Goal: Task Accomplishment & Management: Use online tool/utility

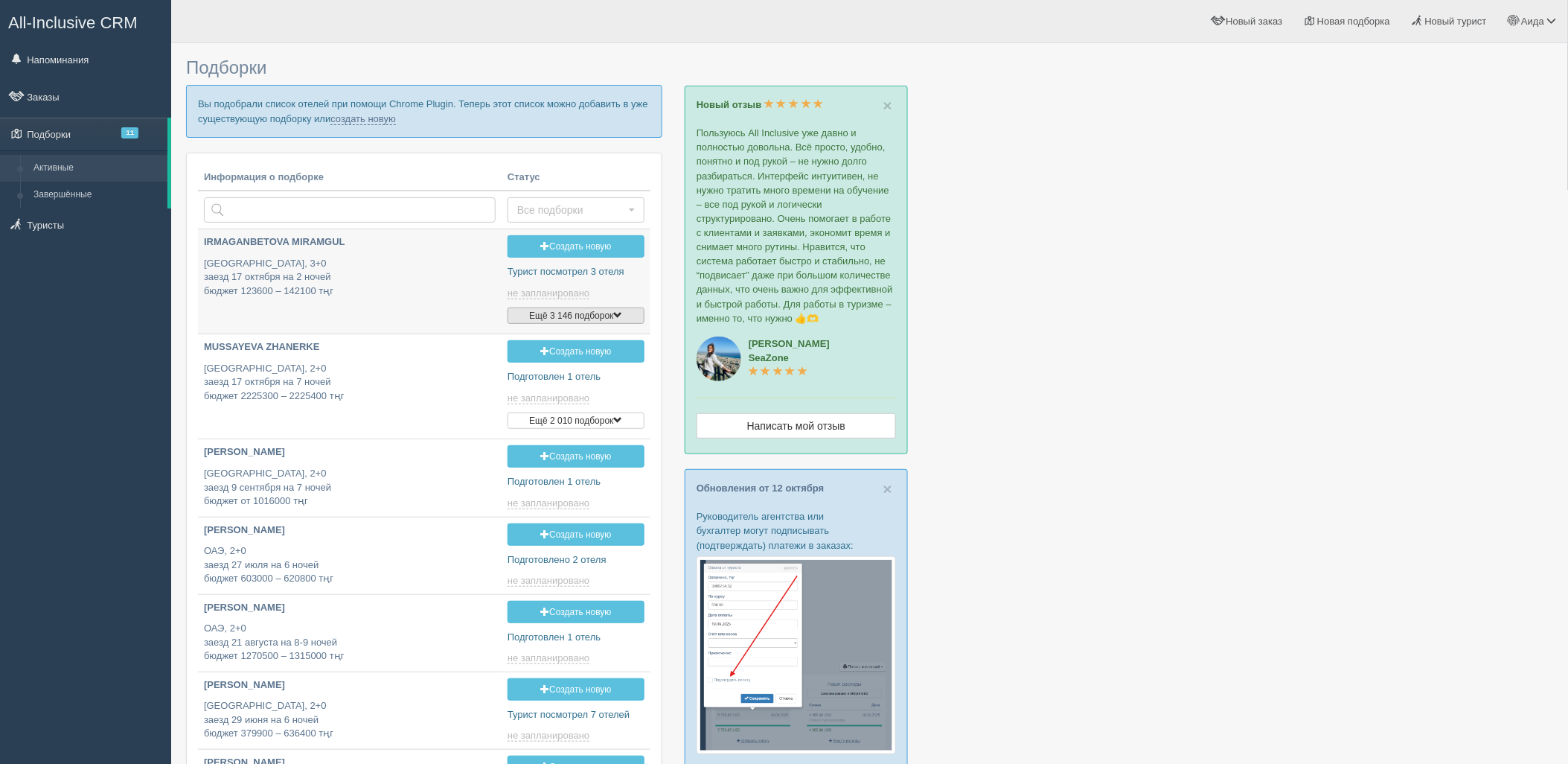
type input "2025-10-15 10:00"
click at [351, 120] on link "создать новую" at bounding box center [363, 119] width 66 height 12
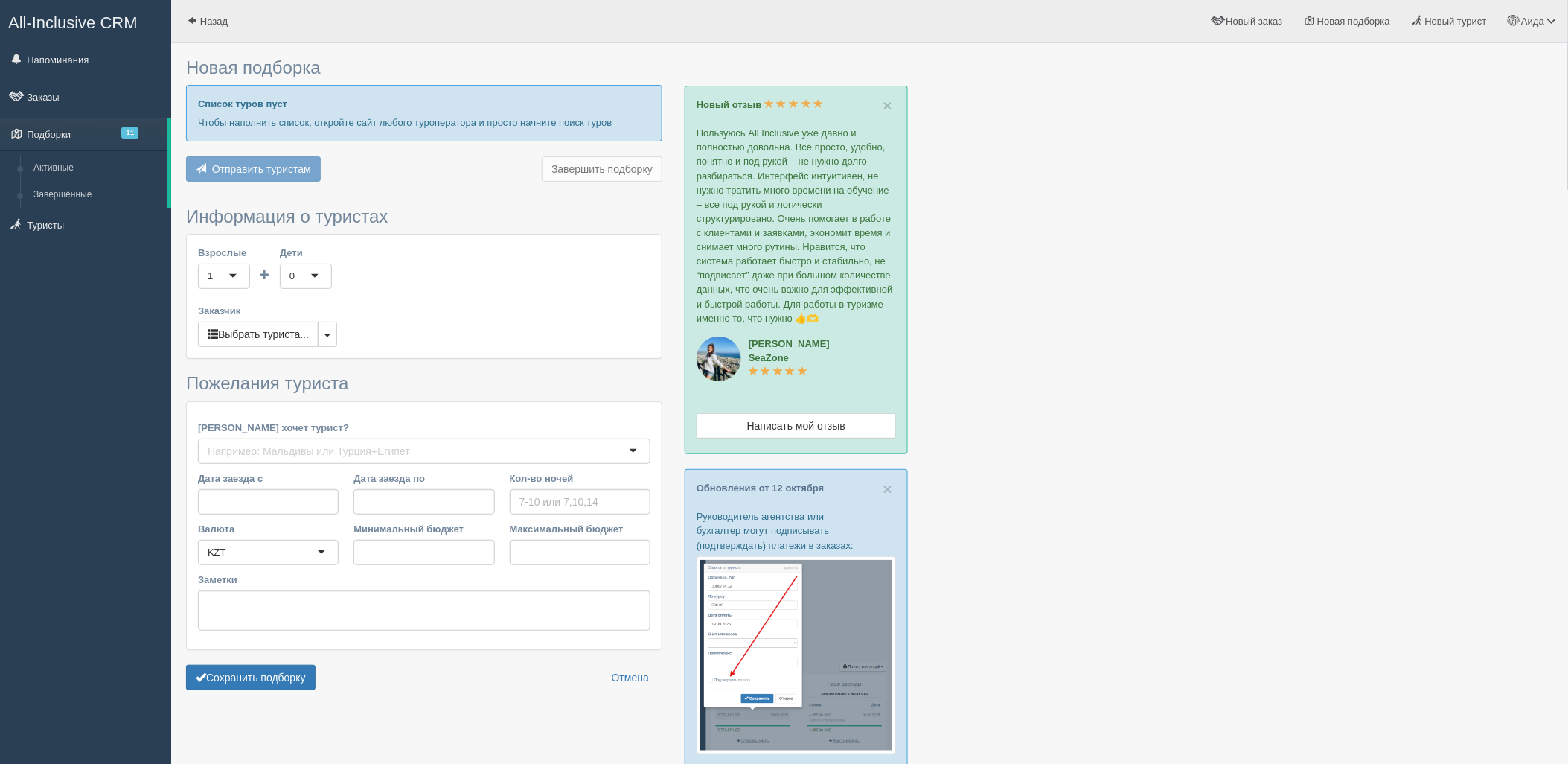
type input "6-7"
type input "1163900"
type input "2473300"
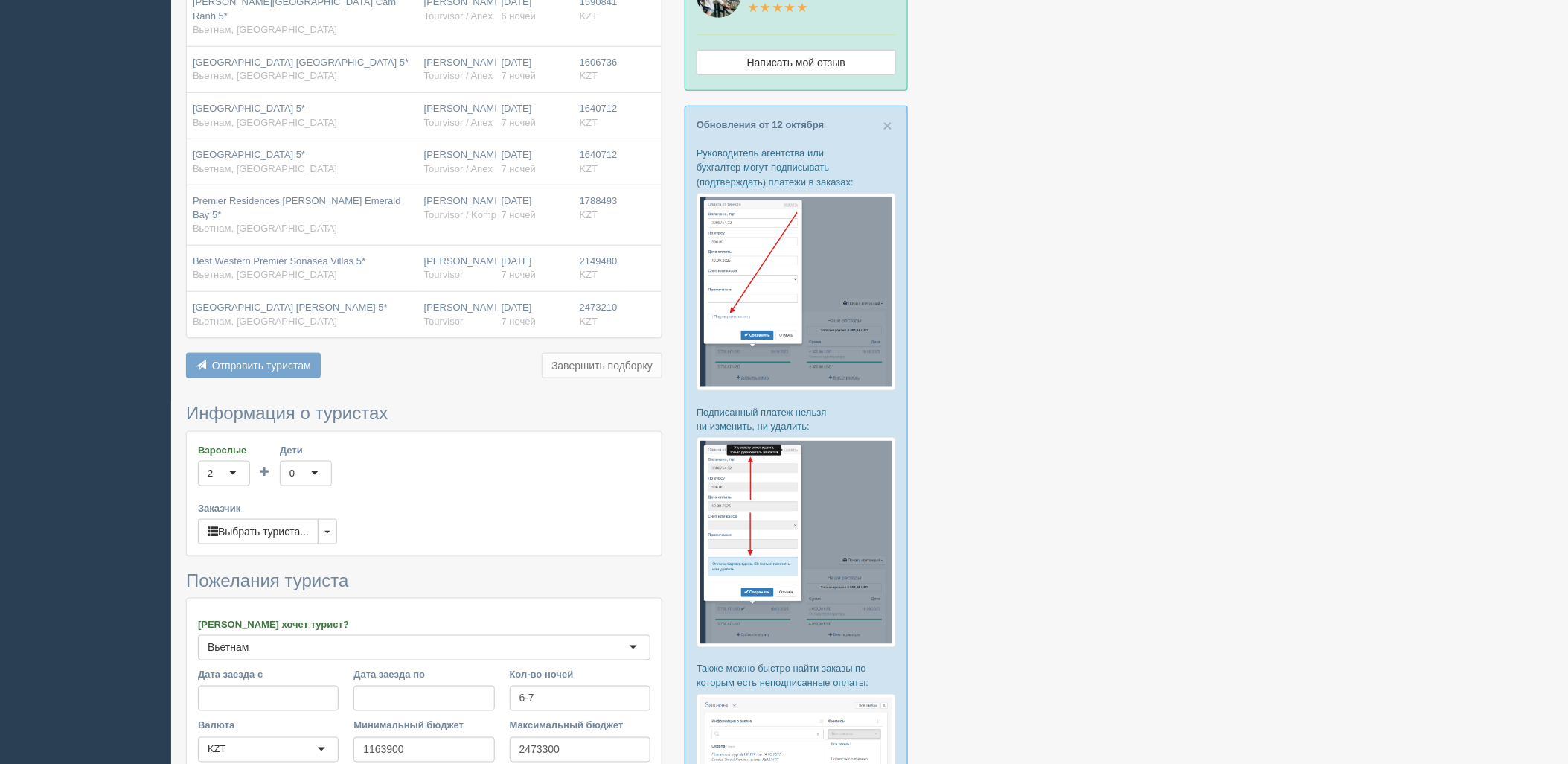
scroll to position [608, 0]
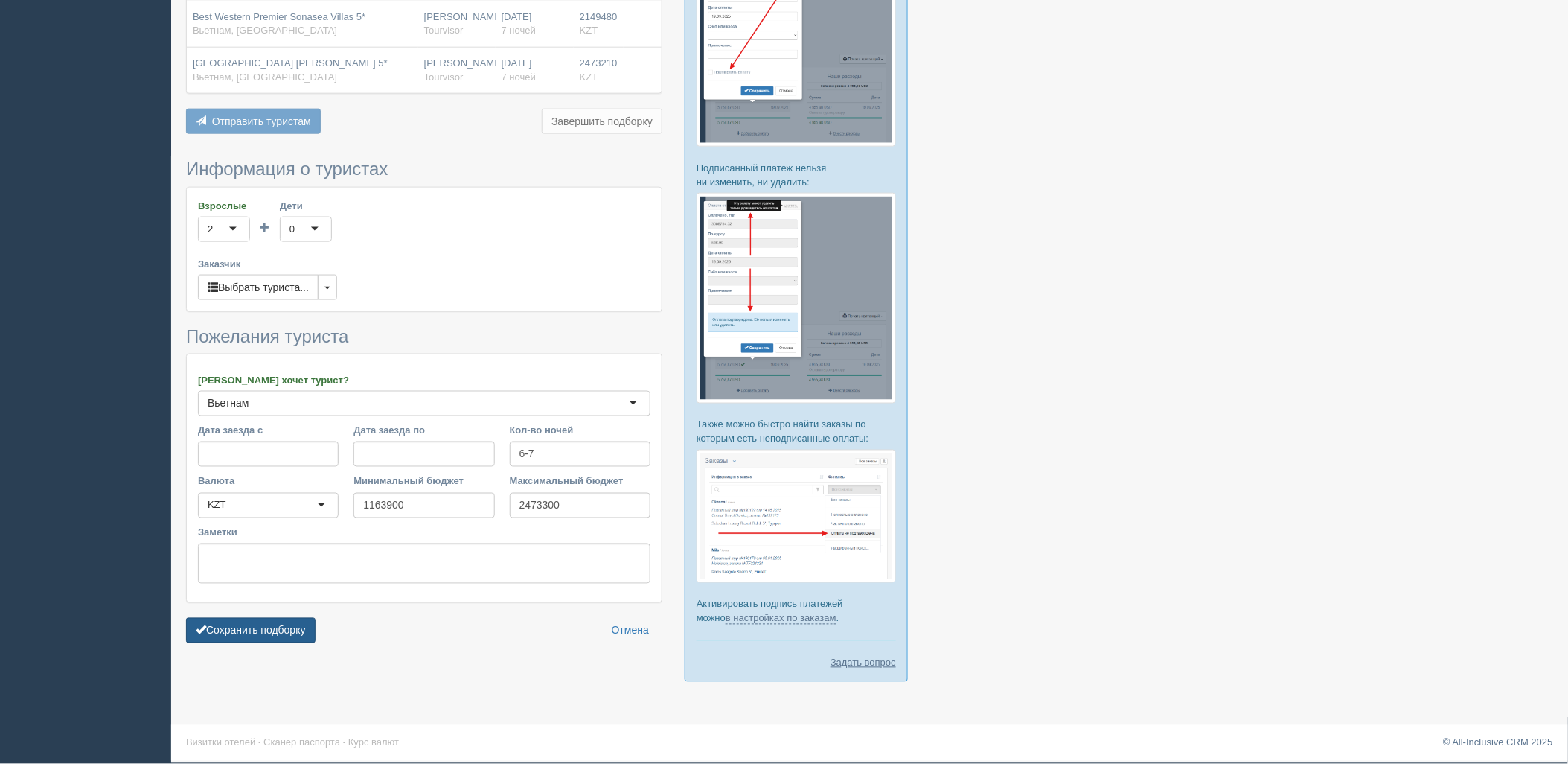
click at [283, 618] on button "Сохранить подборку" at bounding box center [251, 630] width 130 height 25
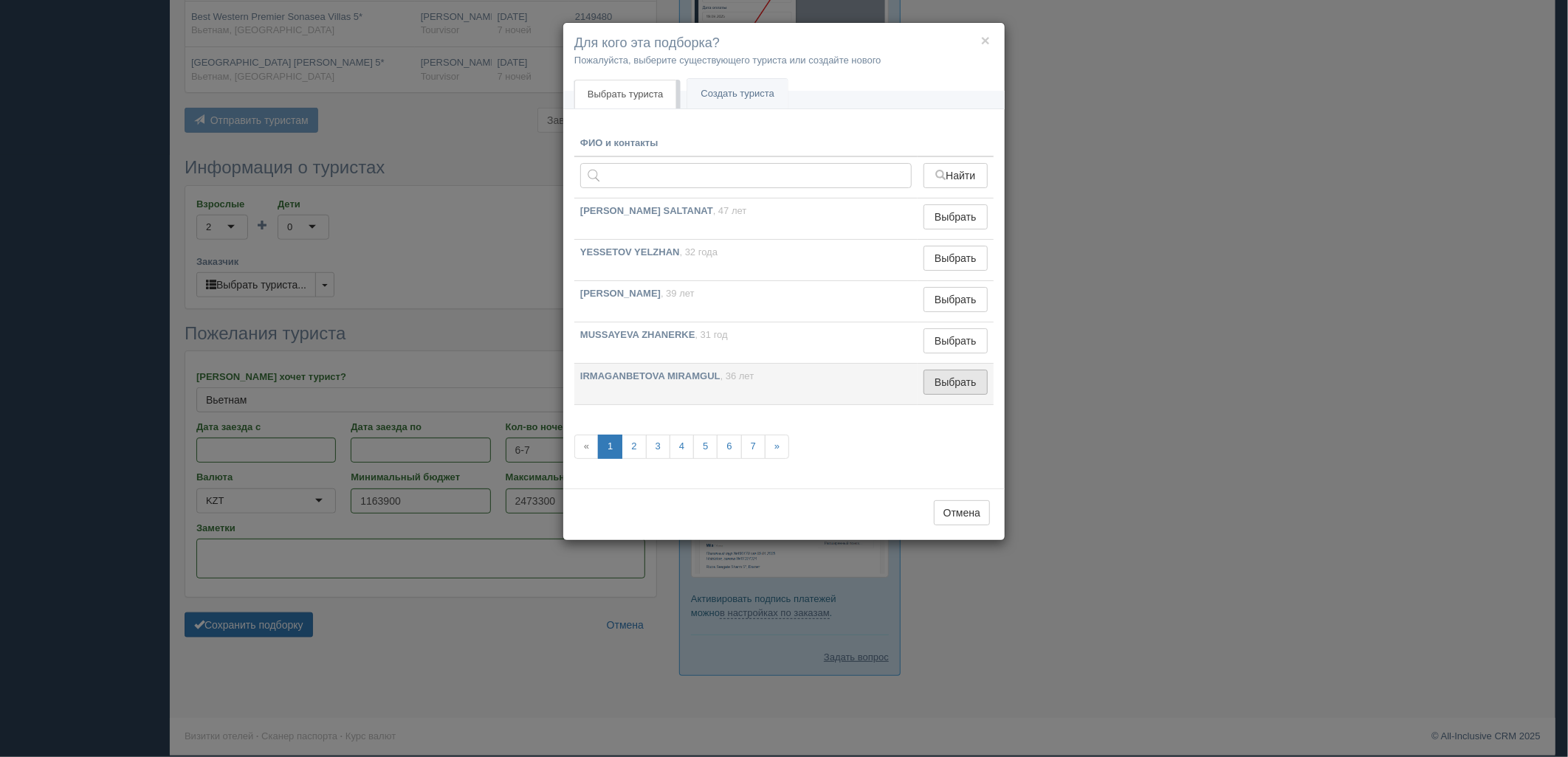
click at [962, 380] on button "Выбрать" at bounding box center [956, 382] width 64 height 25
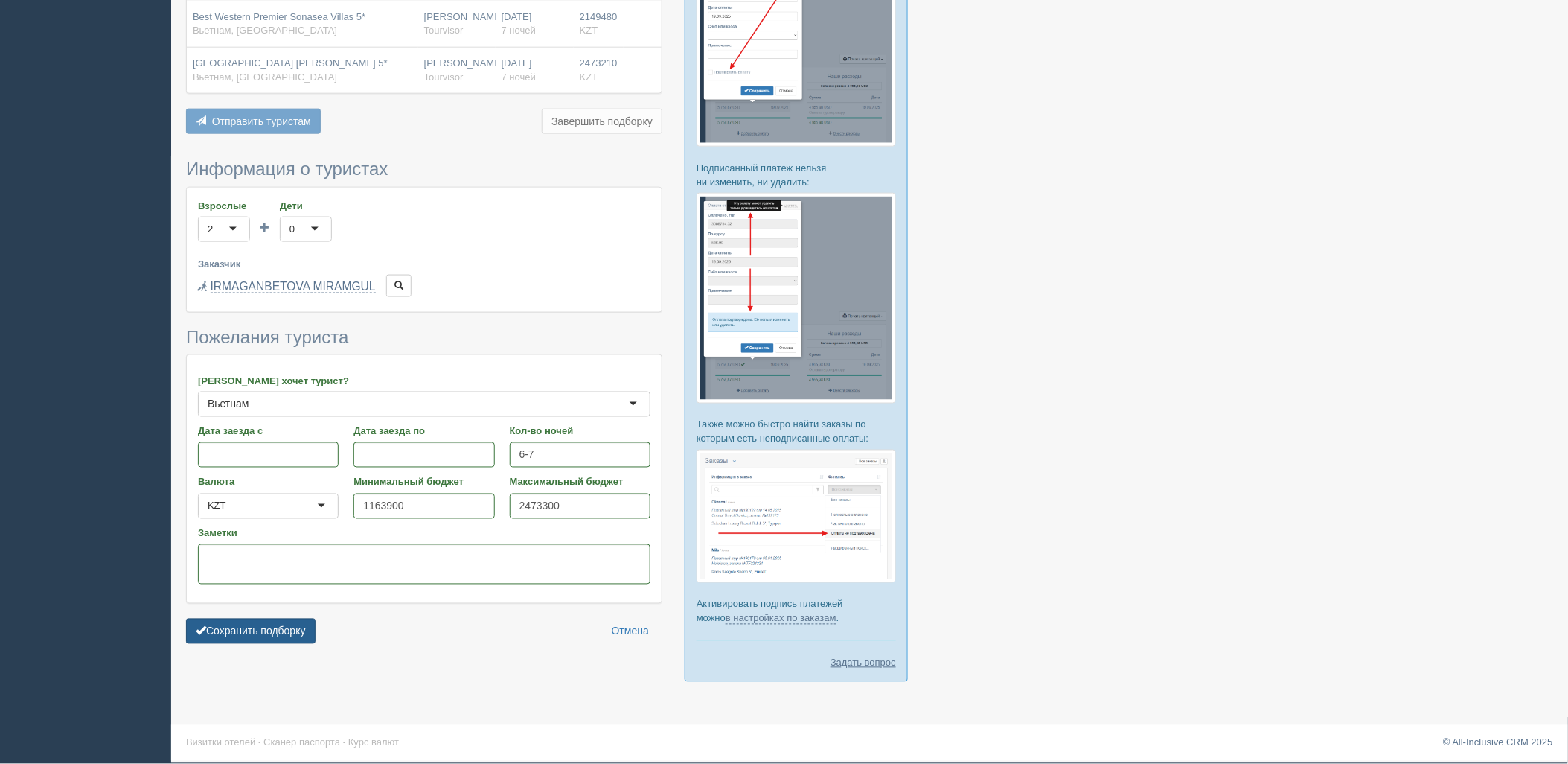
click at [265, 619] on button "Сохранить подборку" at bounding box center [251, 631] width 130 height 25
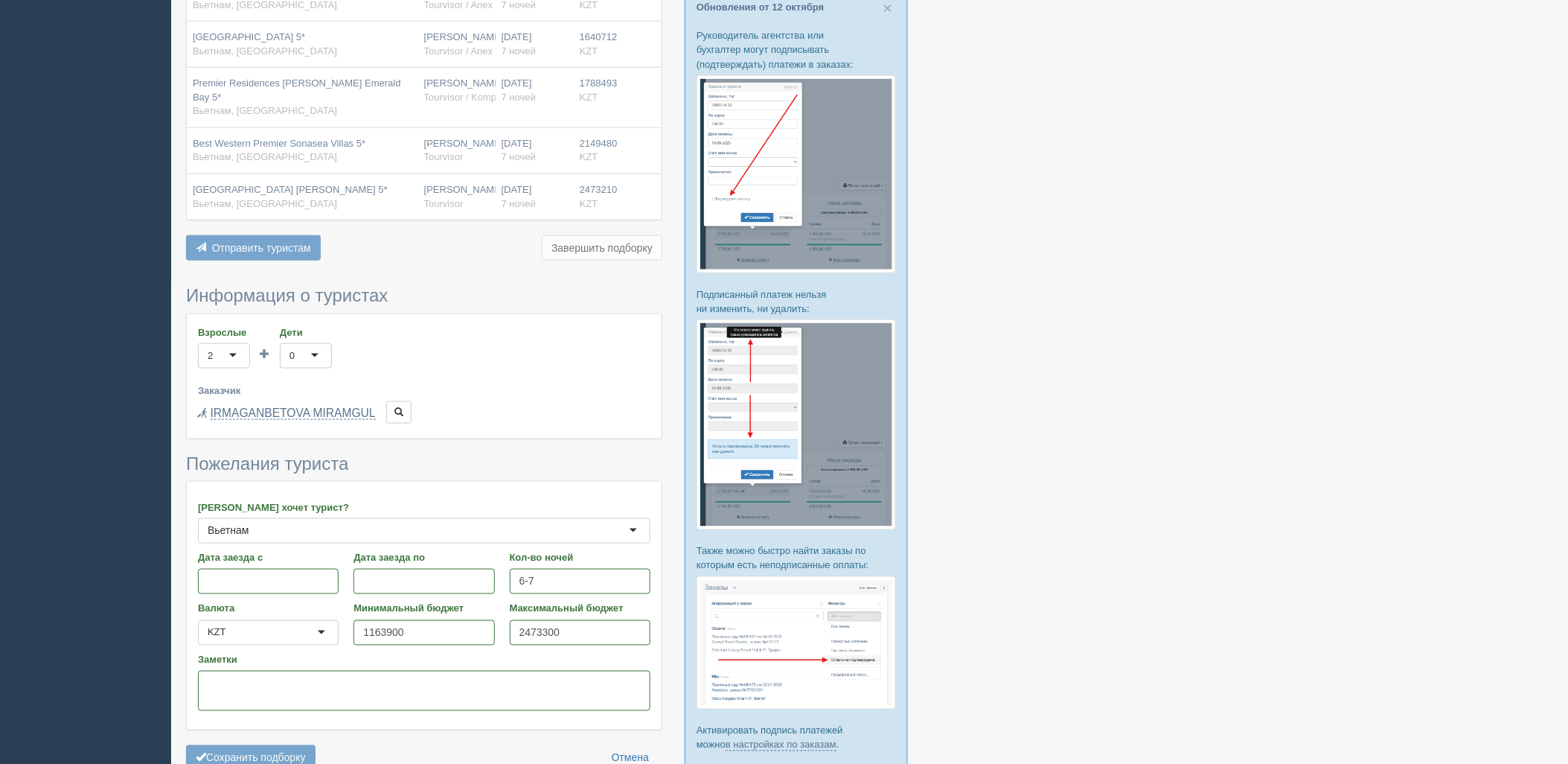
scroll to position [485, 0]
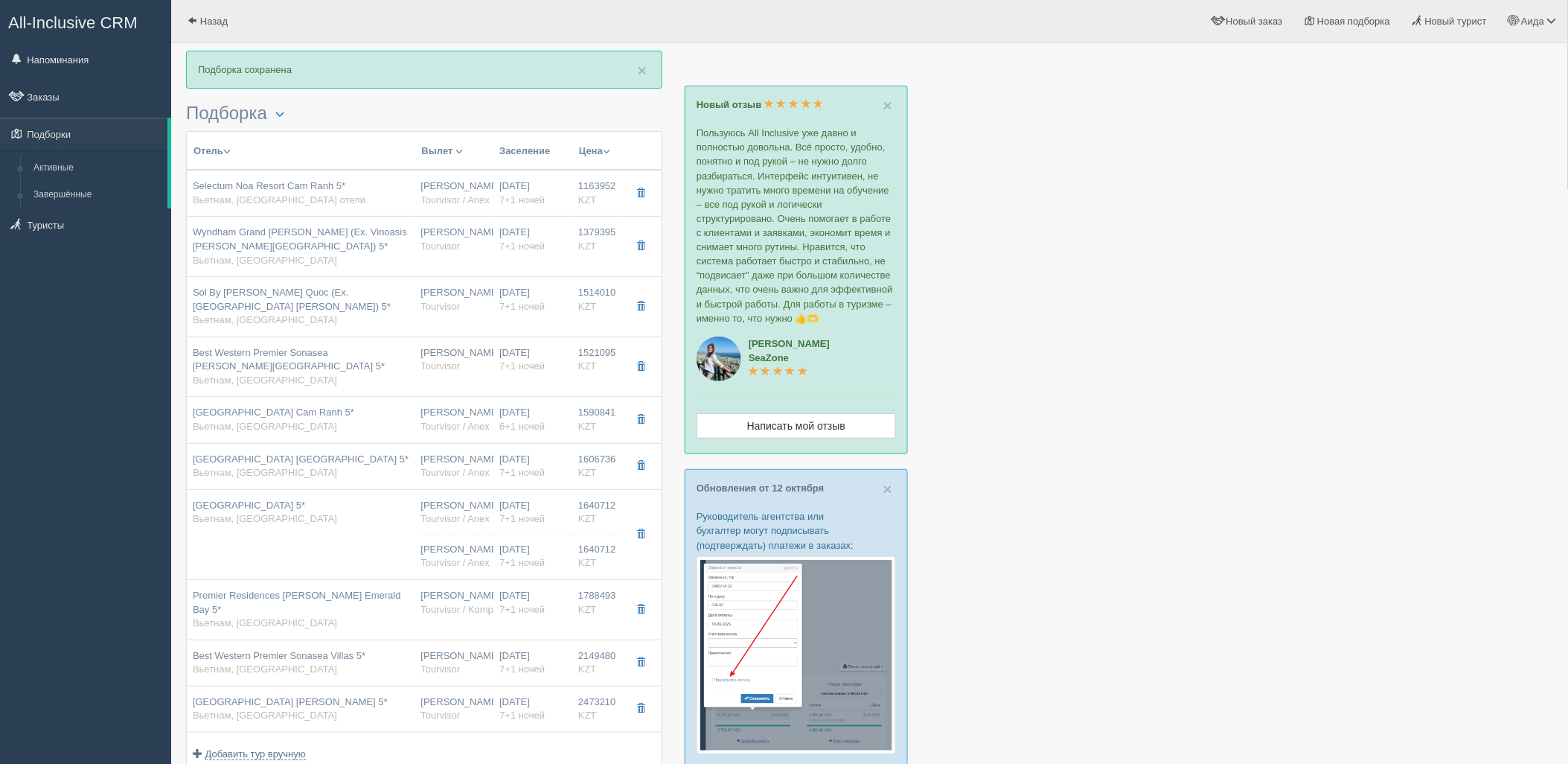
click at [527, 545] on div "19.10.2025 7+1 ночей" at bounding box center [533, 557] width 67 height 28
type input "Vinpearl Resort Nha Trang 5*"
type input "https://www.booking.com/hotel/vn/vinpearl-resort-spa.ru.html?activeTab=photosGa…"
type input "Вьетнам"
type input "Нячанг"
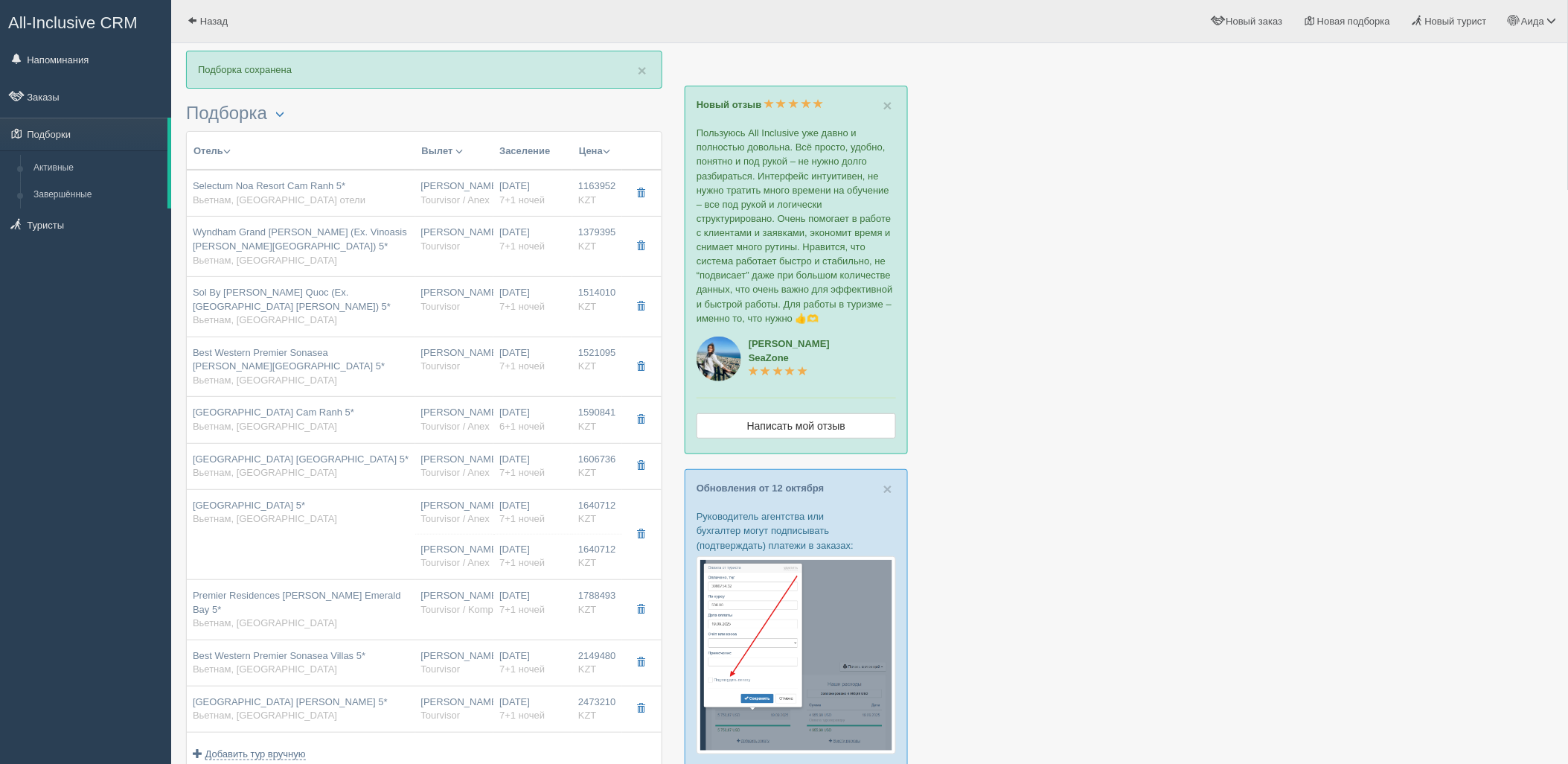
type input "1640712.00"
type input "[PERSON_NAME]"
type input "Нячанг Камрань CXR"
type input "20:25"
type input "06:25"
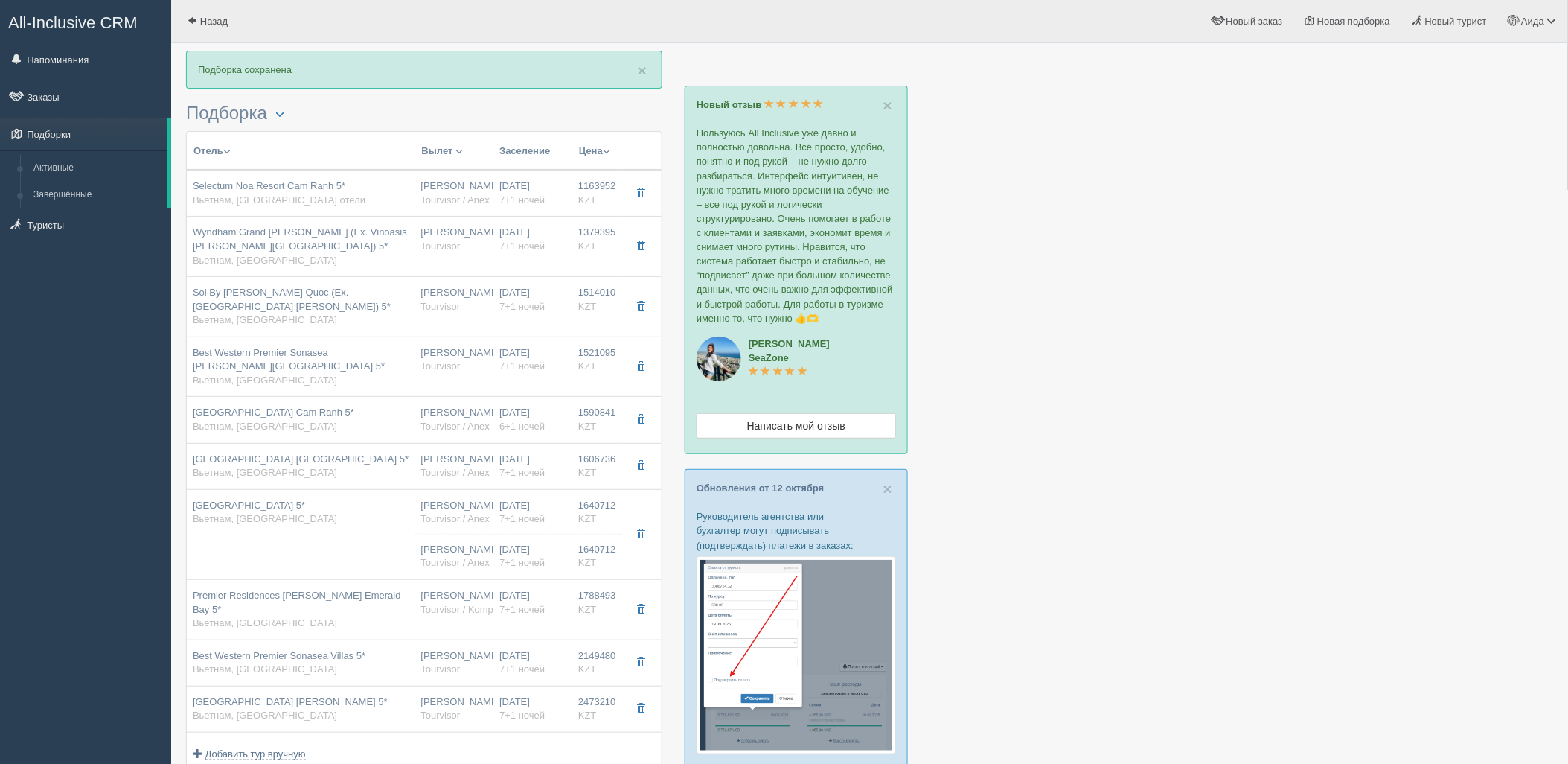
type input "VietJet Air"
type input "12:30"
type input "18:55"
type input "7+1"
type input "grand deluxe ocean view"
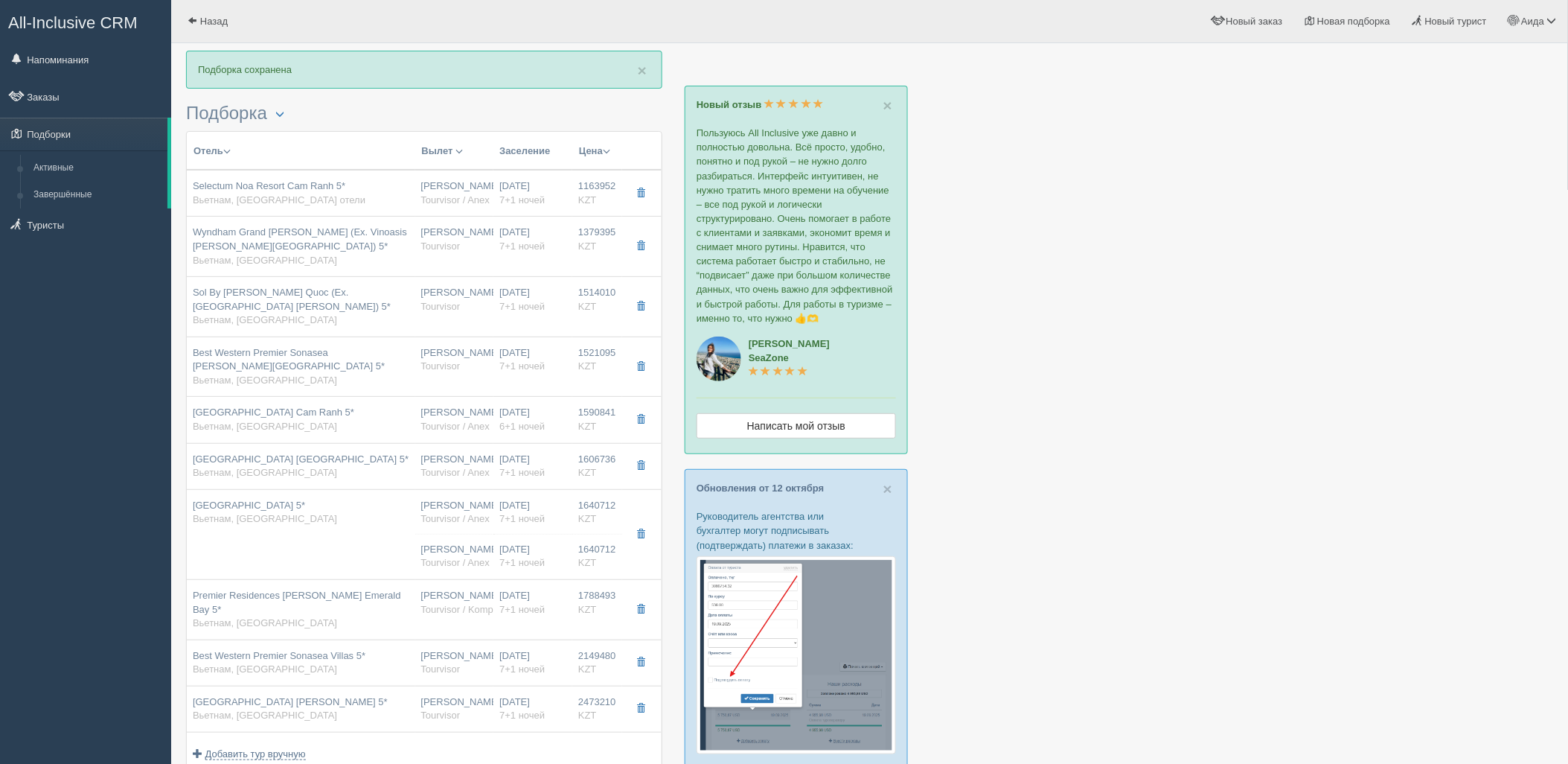
type input "AI - Все Включено"
type input "Tourvisor / Anex"
type input "https://tourvisor.ru/countries#!/hotel=vinpearl-resort-spa"
type input "1640712.00"
type input "[PERSON_NAME]"
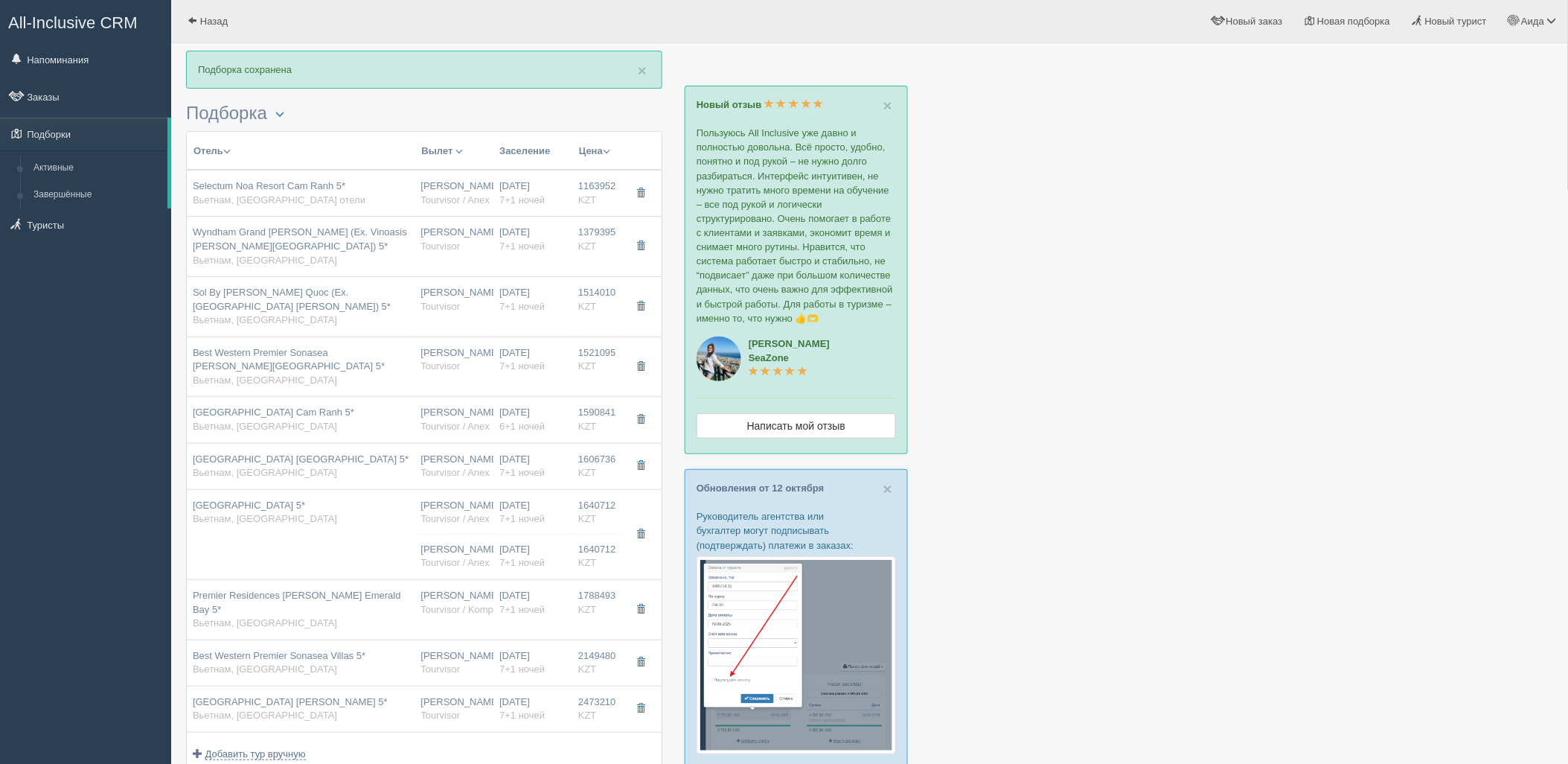
type input "Нячанг Камрань CXR"
type input "20:25"
type input "06:25"
type input "VietJet Air"
type input "12:30"
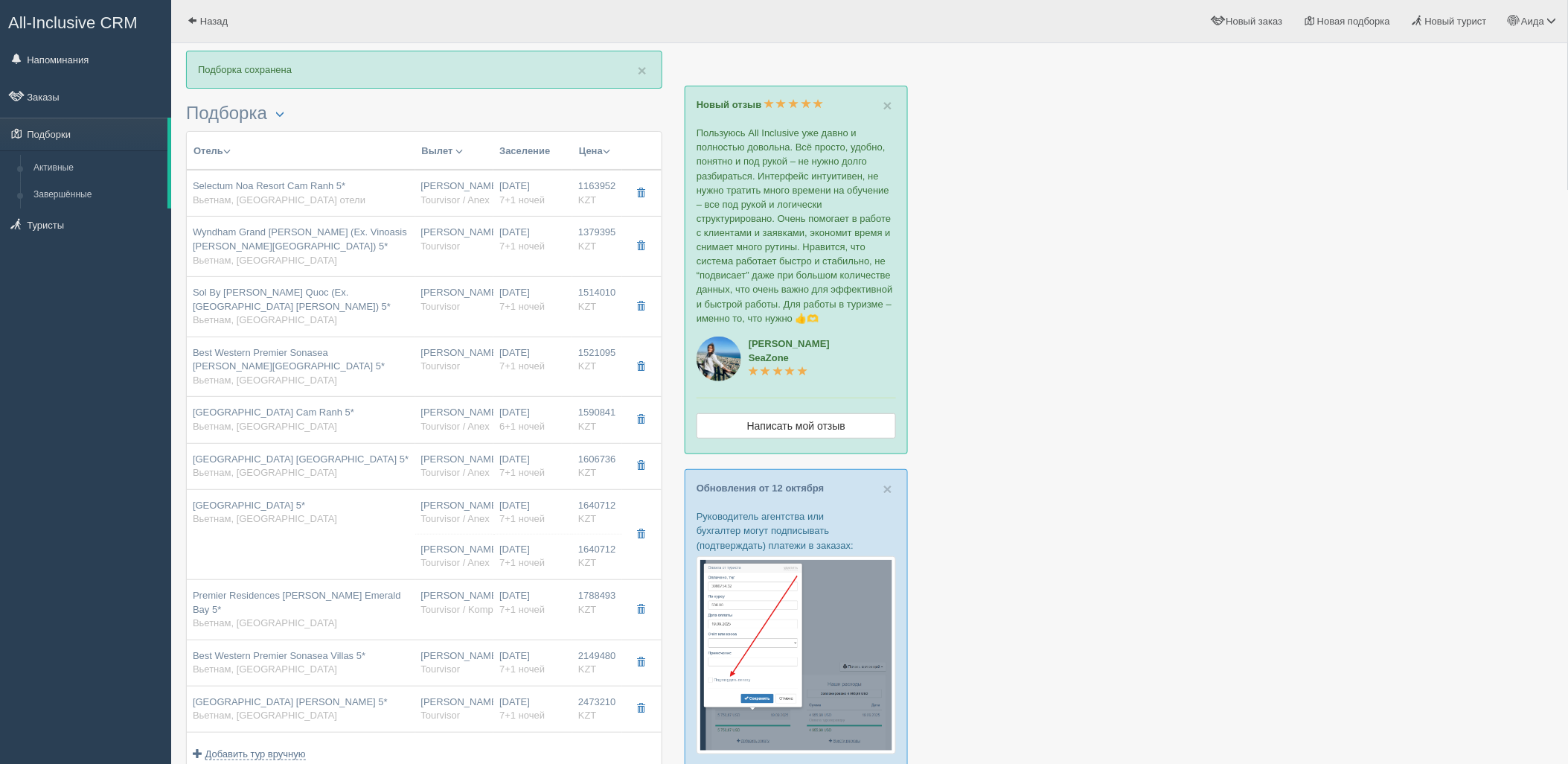
type input "18:55"
type input "7+1"
type input "grand deluxe ocean view"
type input "AI - Все Включено"
type input "Tourvisor / Anex"
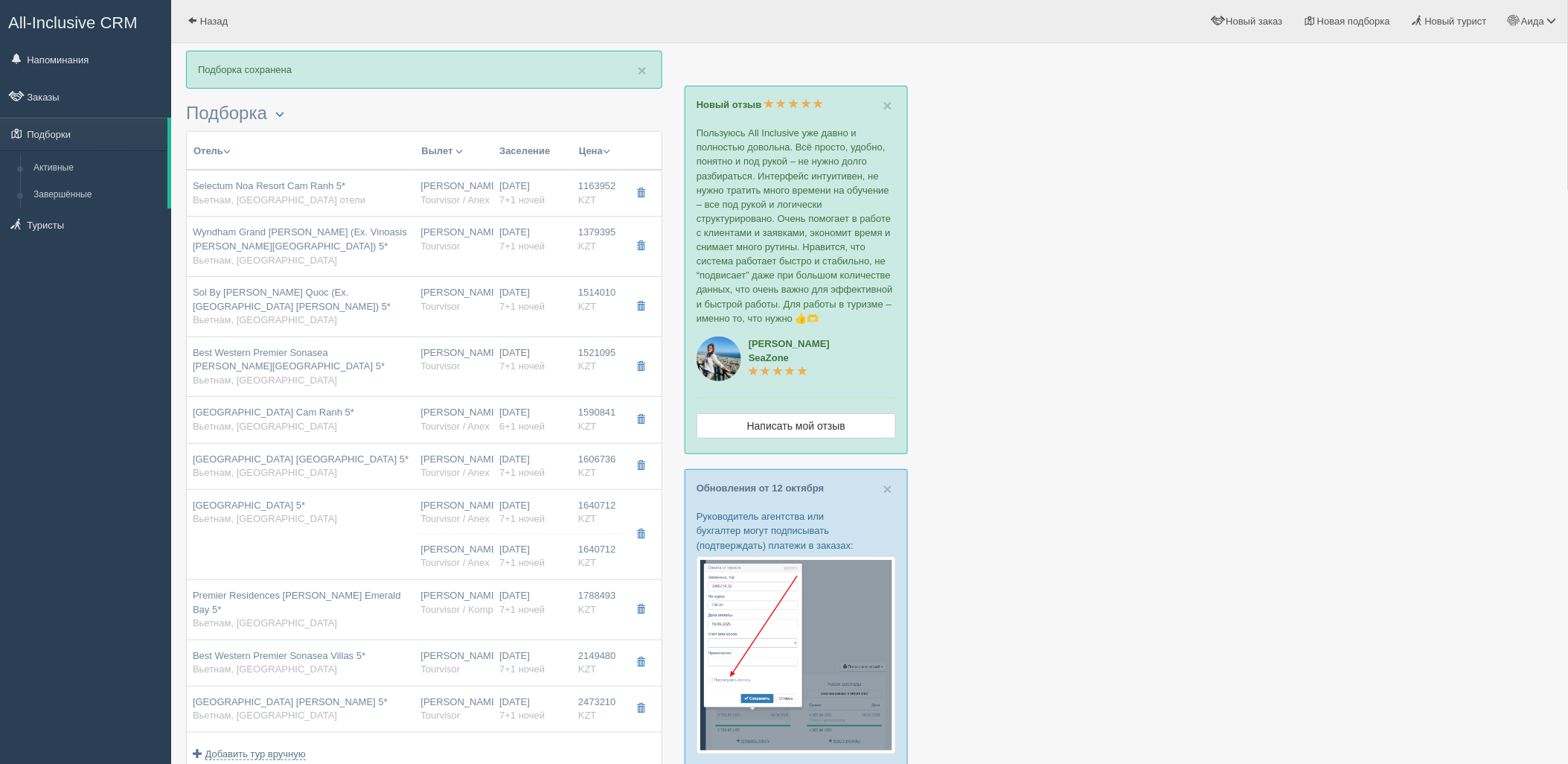
type input "https://tourvisor.ru/countries#!/hotel=vinpearl-resort-spa"
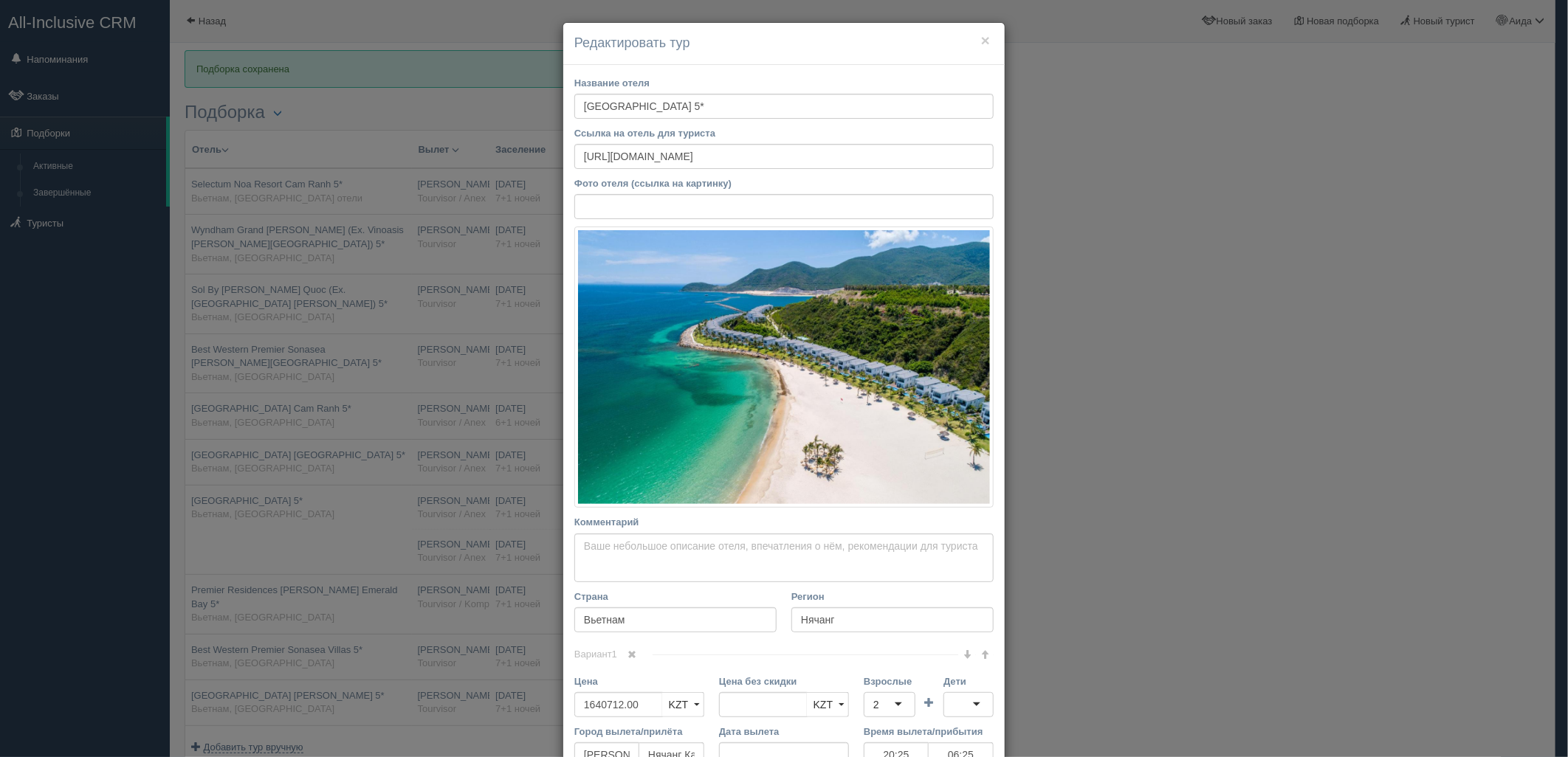
click at [625, 660] on link at bounding box center [632, 655] width 25 height 16
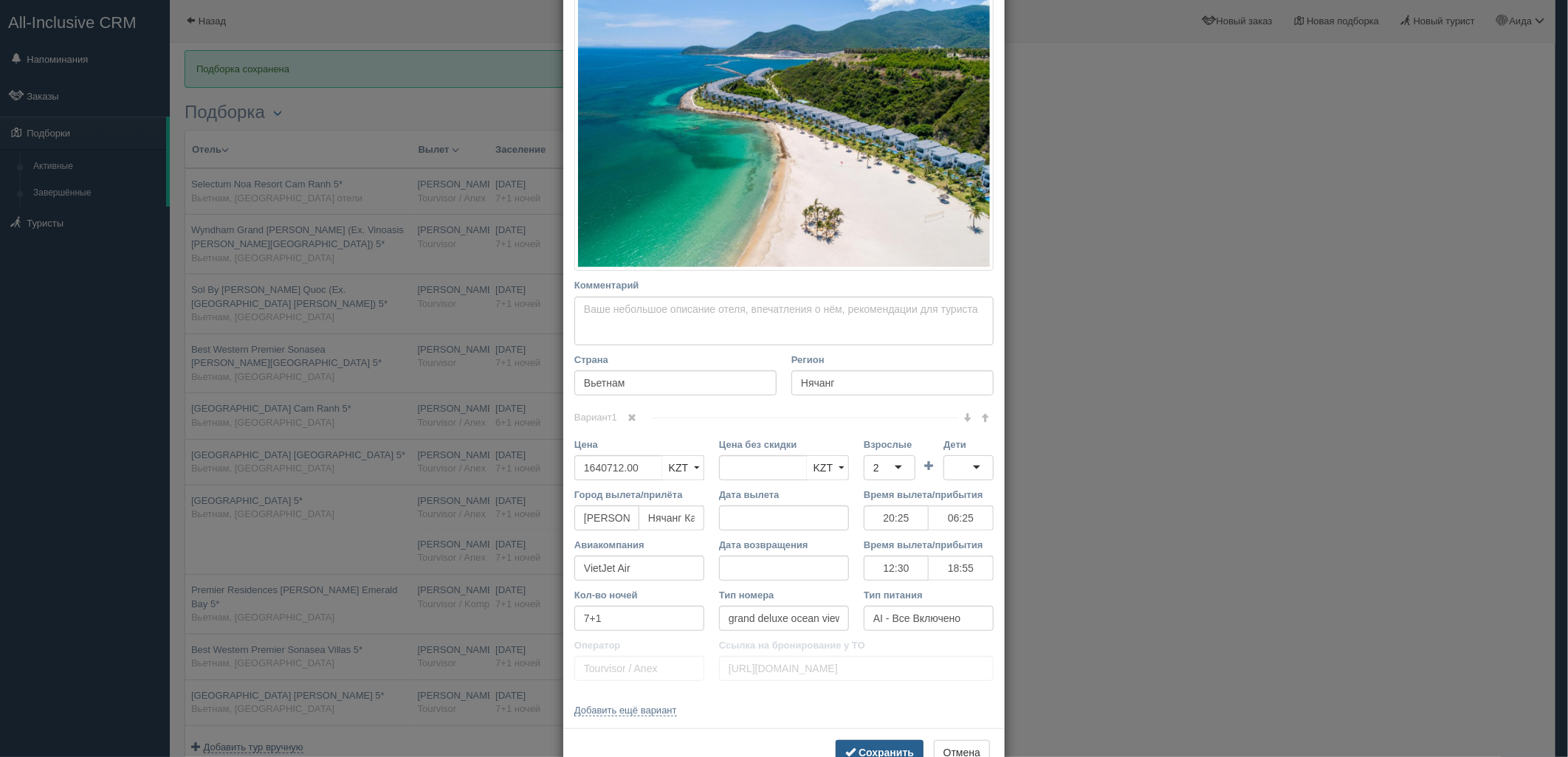
click at [890, 746] on button "Сохранить" at bounding box center [879, 752] width 88 height 25
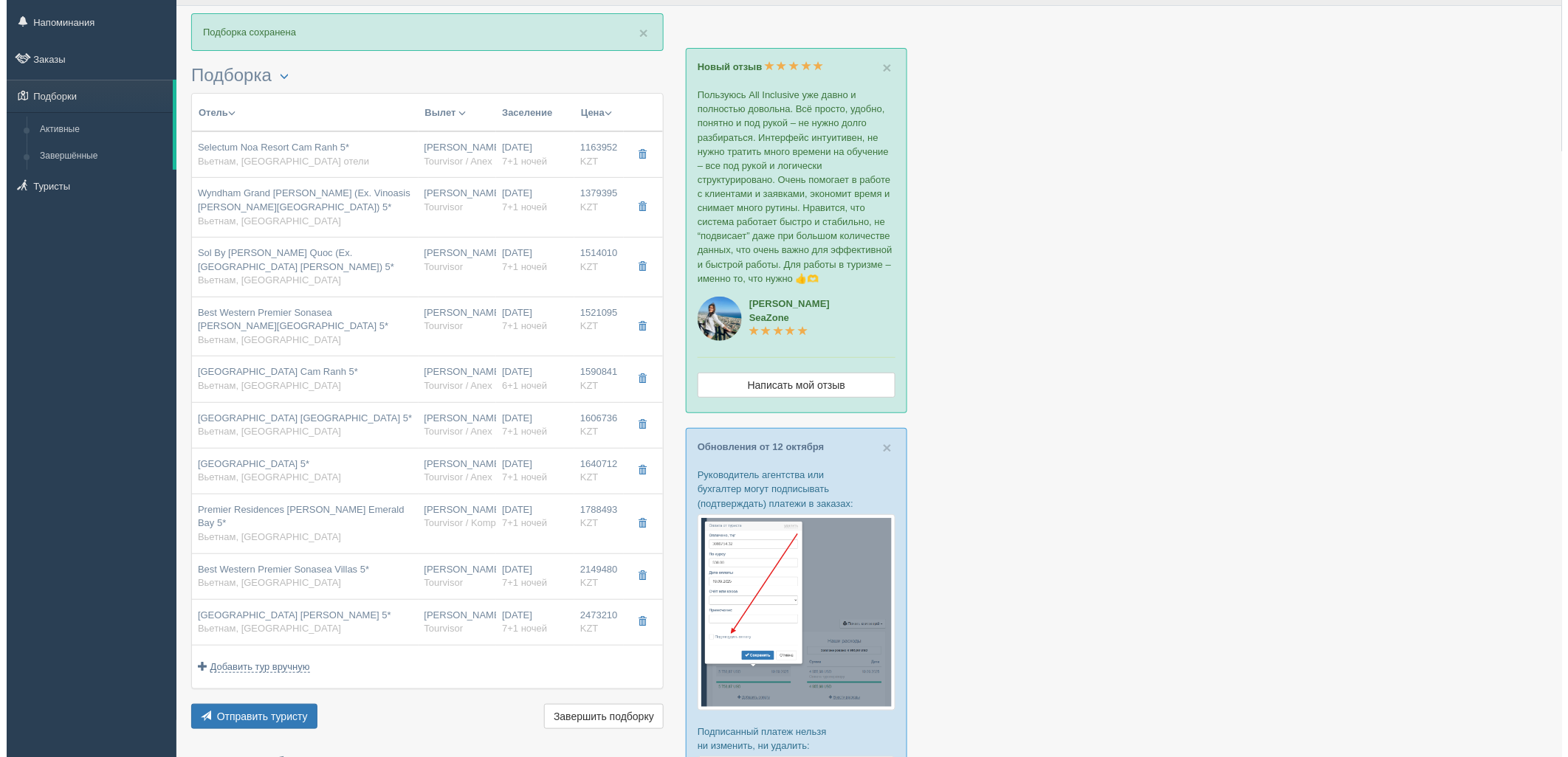
scroll to position [0, 0]
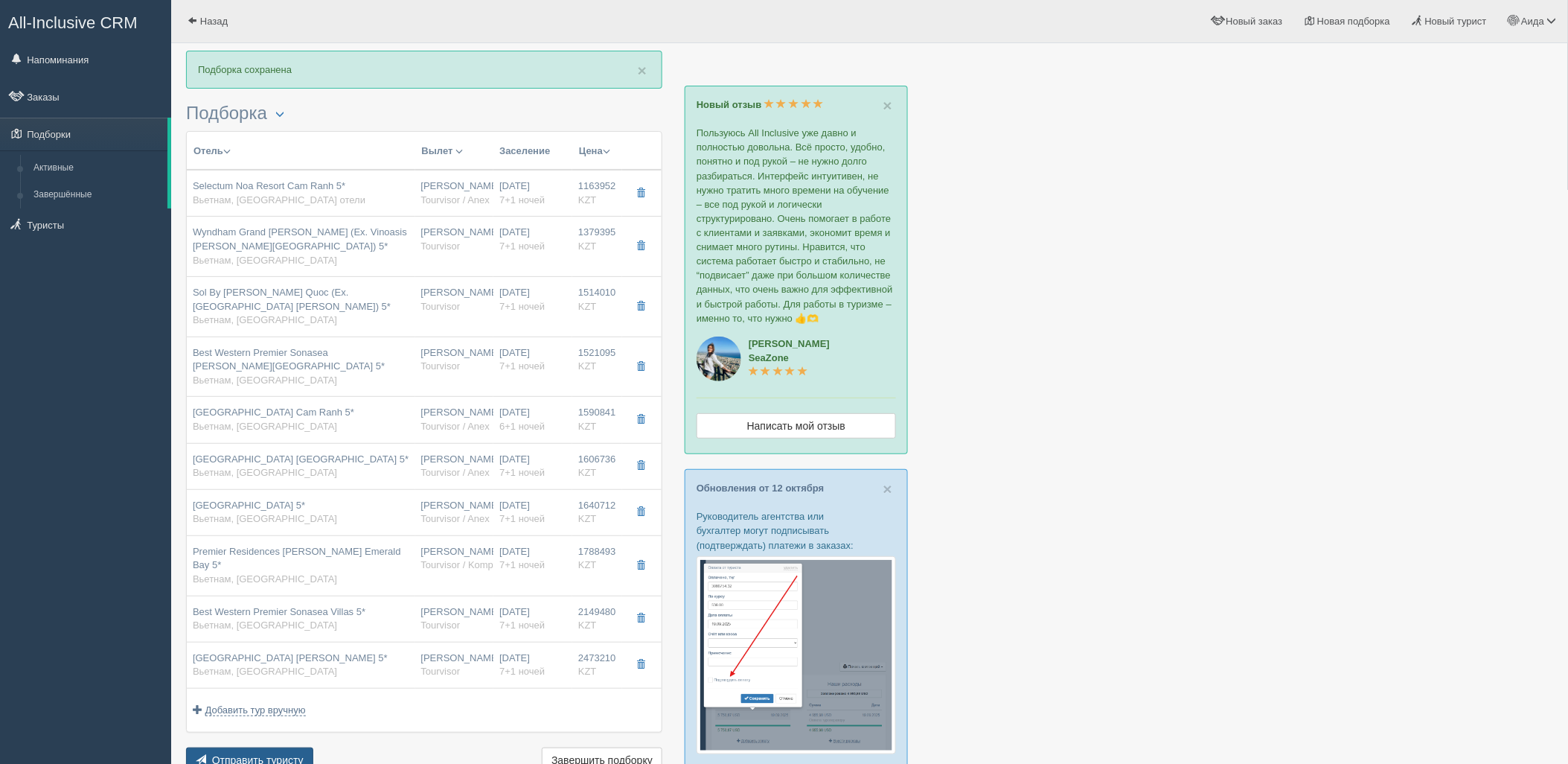
click at [244, 748] on button "Отправить туристу Отправить" at bounding box center [249, 760] width 127 height 25
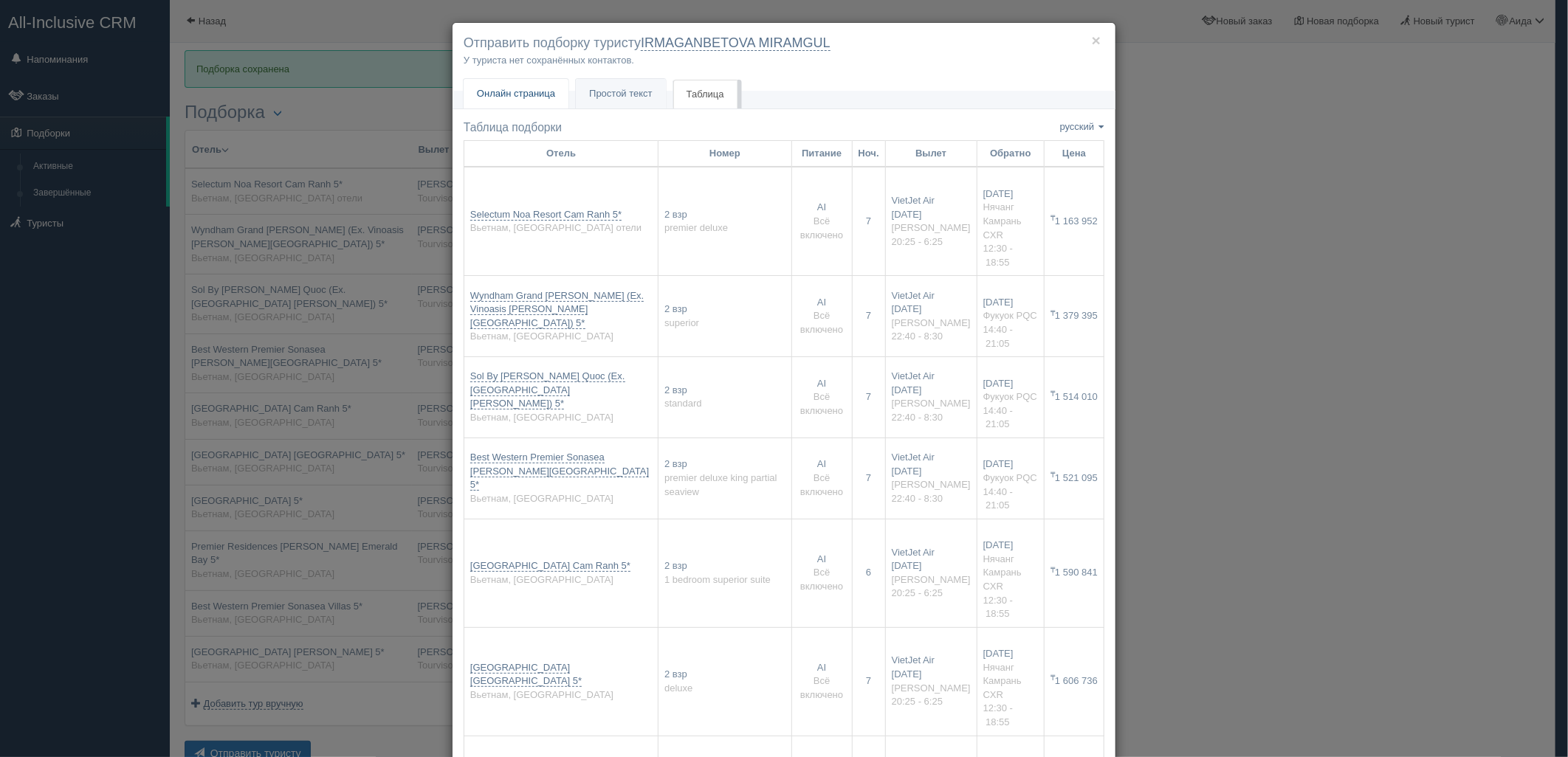
click at [511, 99] on span "Онлайн страница" at bounding box center [516, 93] width 78 height 11
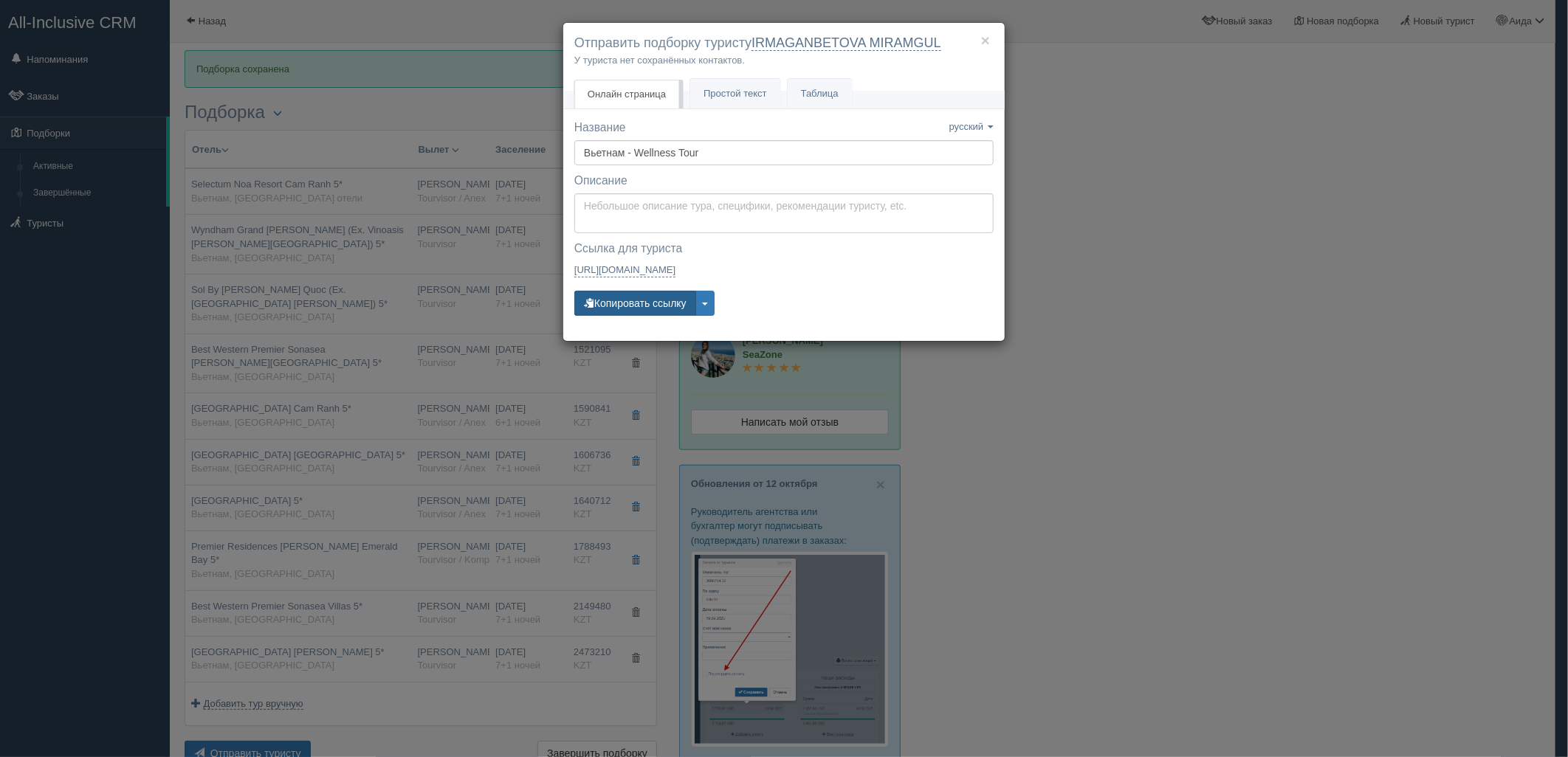
click at [613, 294] on button "Копировать ссылку" at bounding box center [635, 303] width 122 height 25
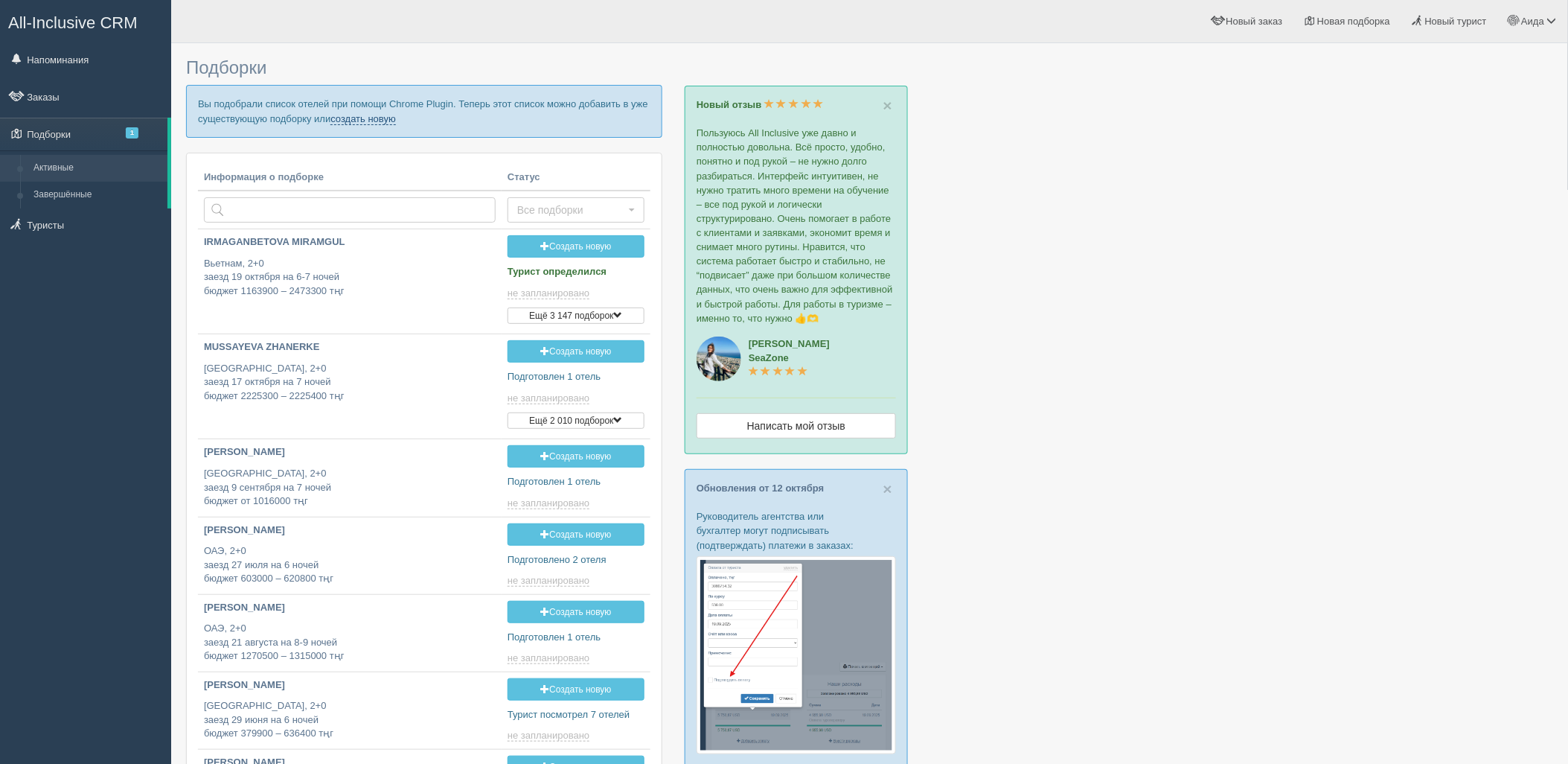
click at [372, 119] on link "создать новую" at bounding box center [363, 119] width 66 height 12
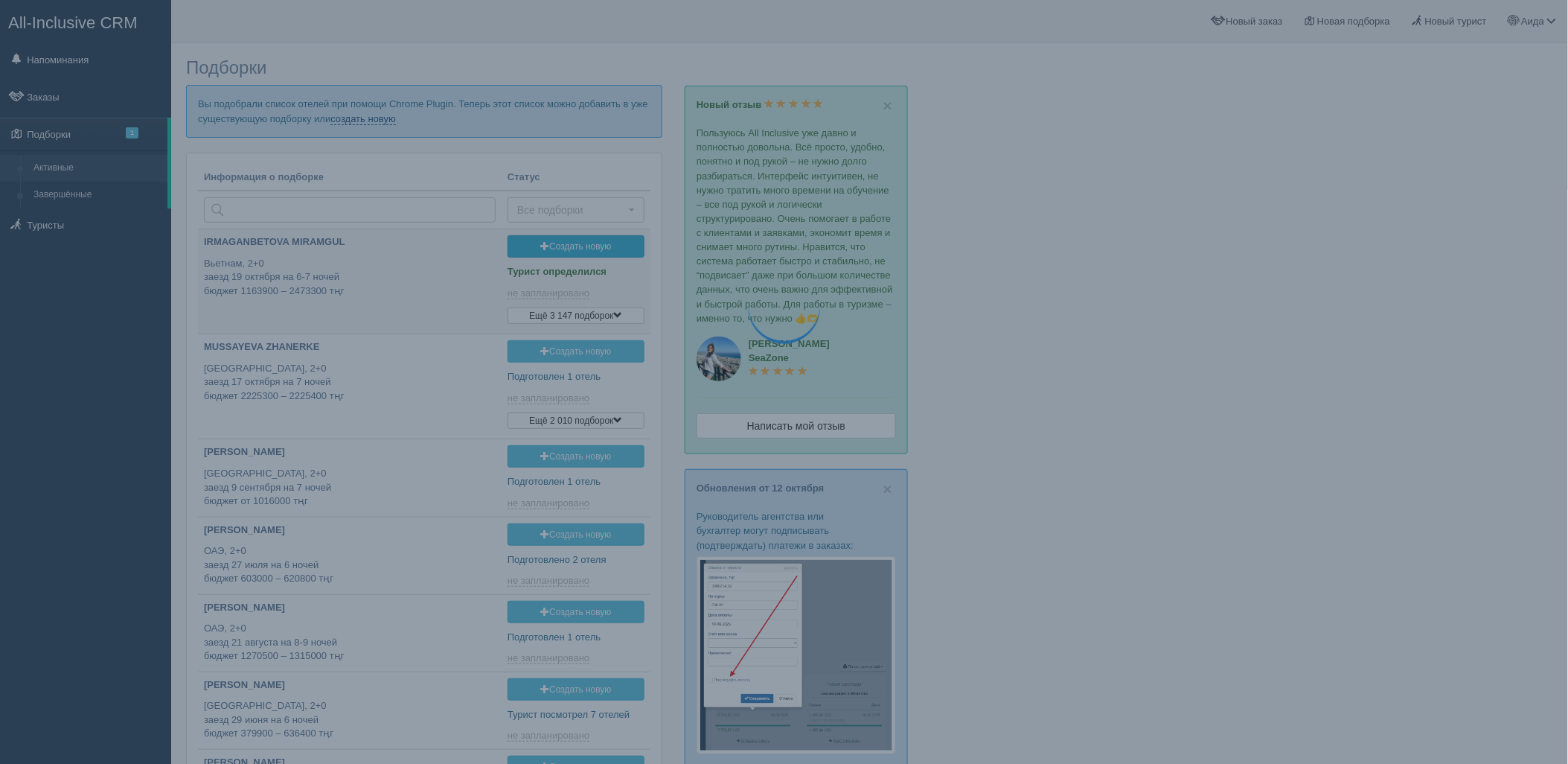
type input "2025-10-15 15:25"
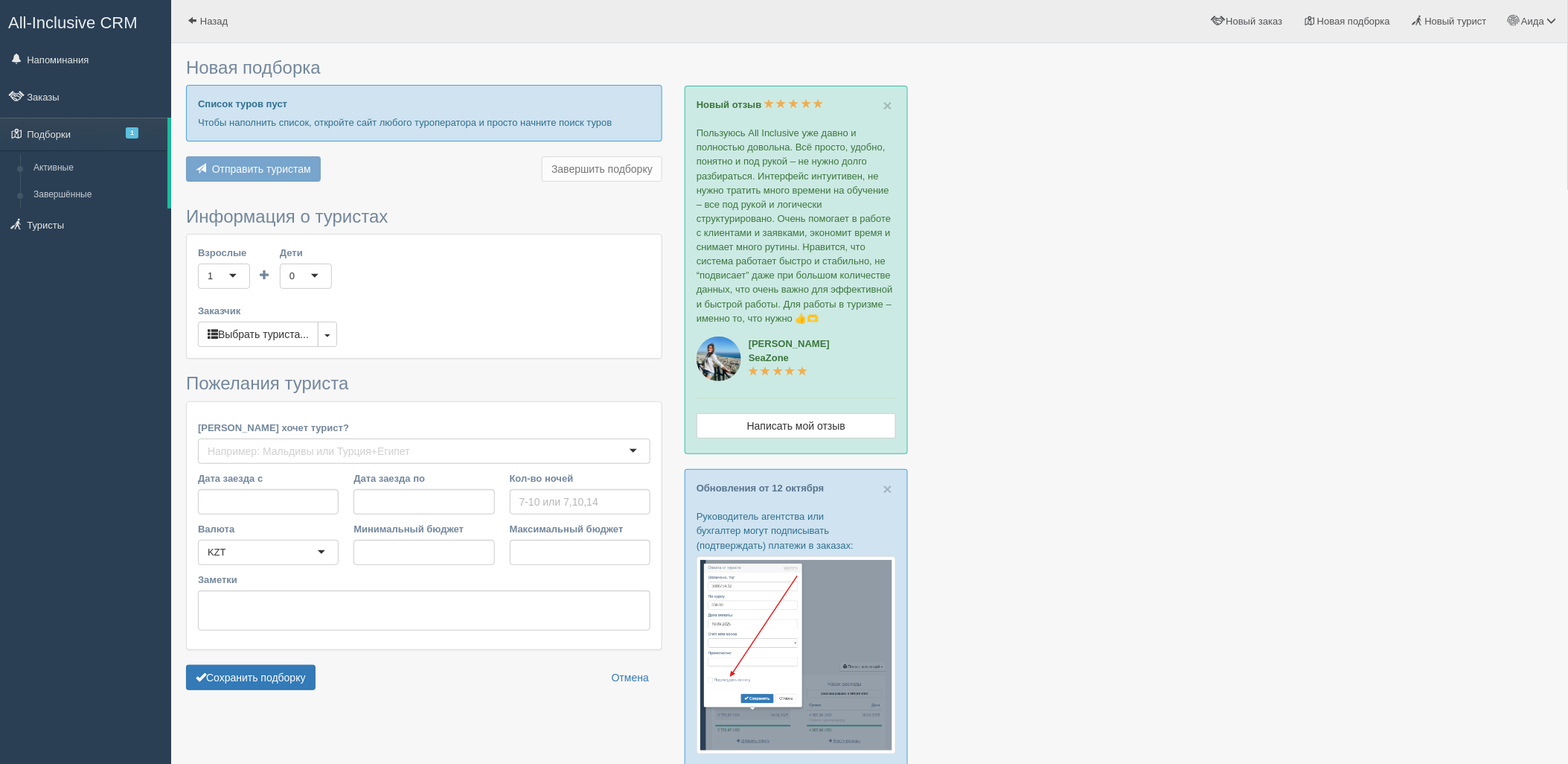
type input "5"
type input "1196200"
type input "1196300"
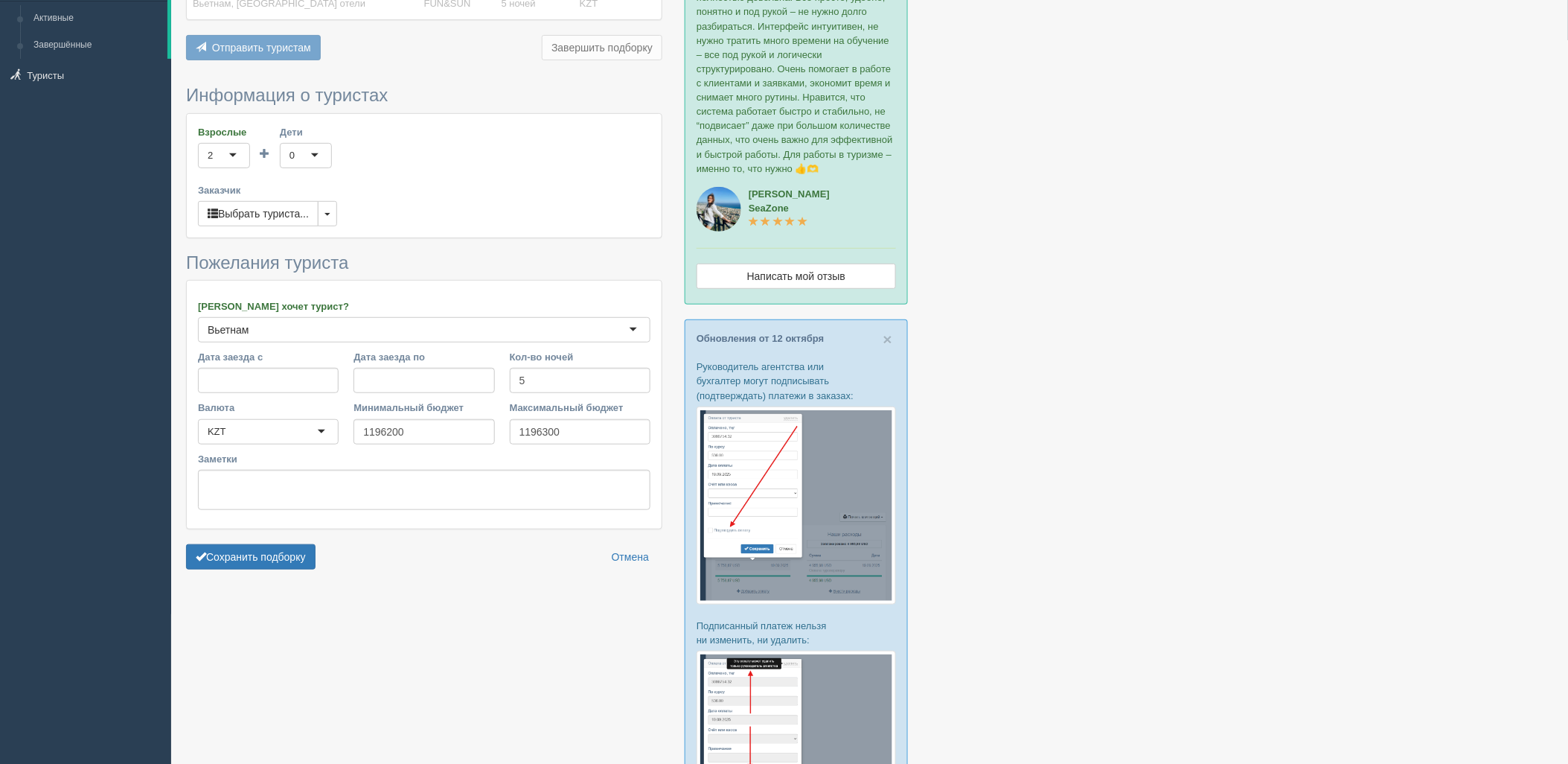
scroll to position [158, 0]
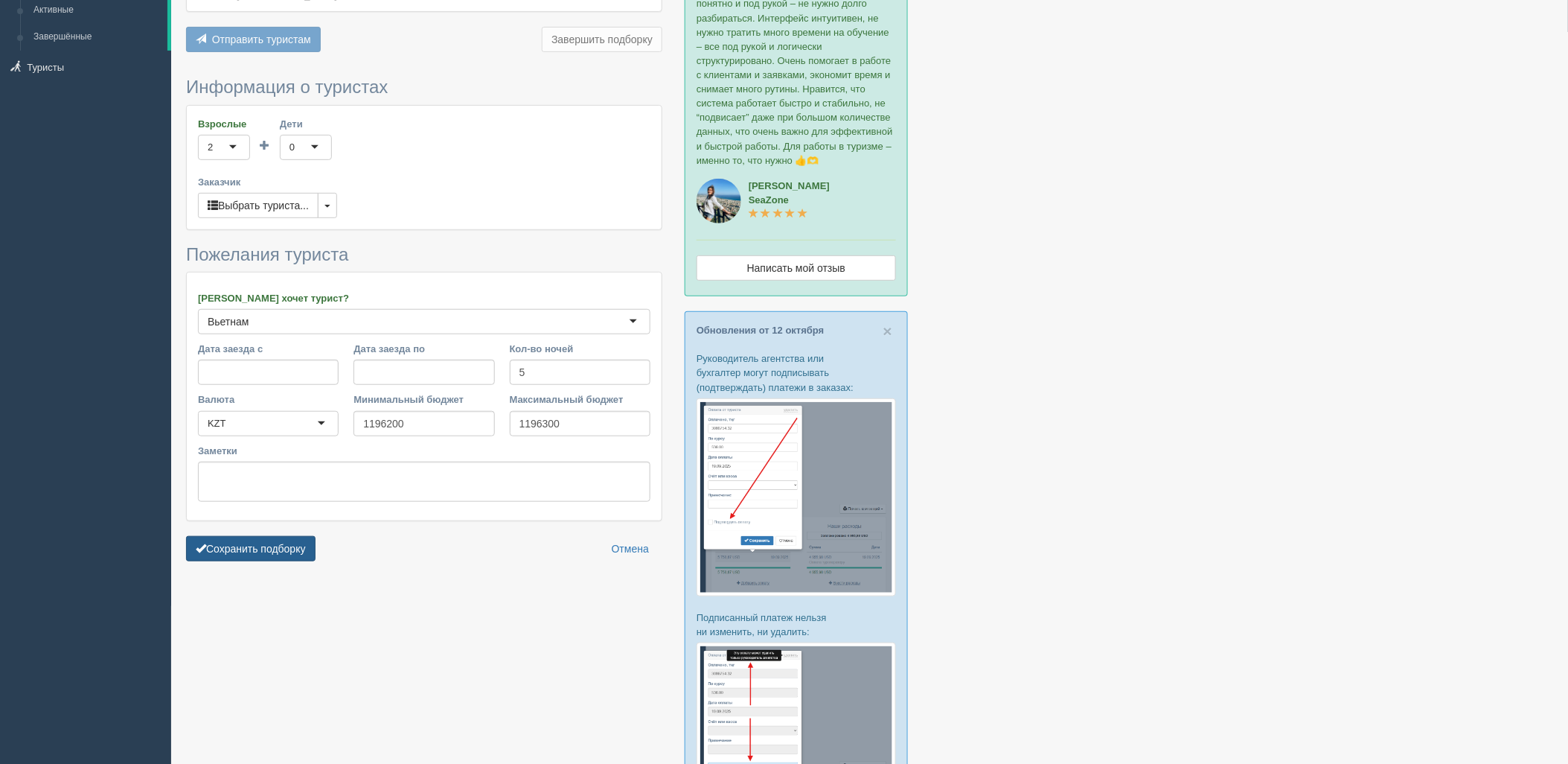
click at [270, 546] on button "Сохранить подборку" at bounding box center [251, 548] width 130 height 25
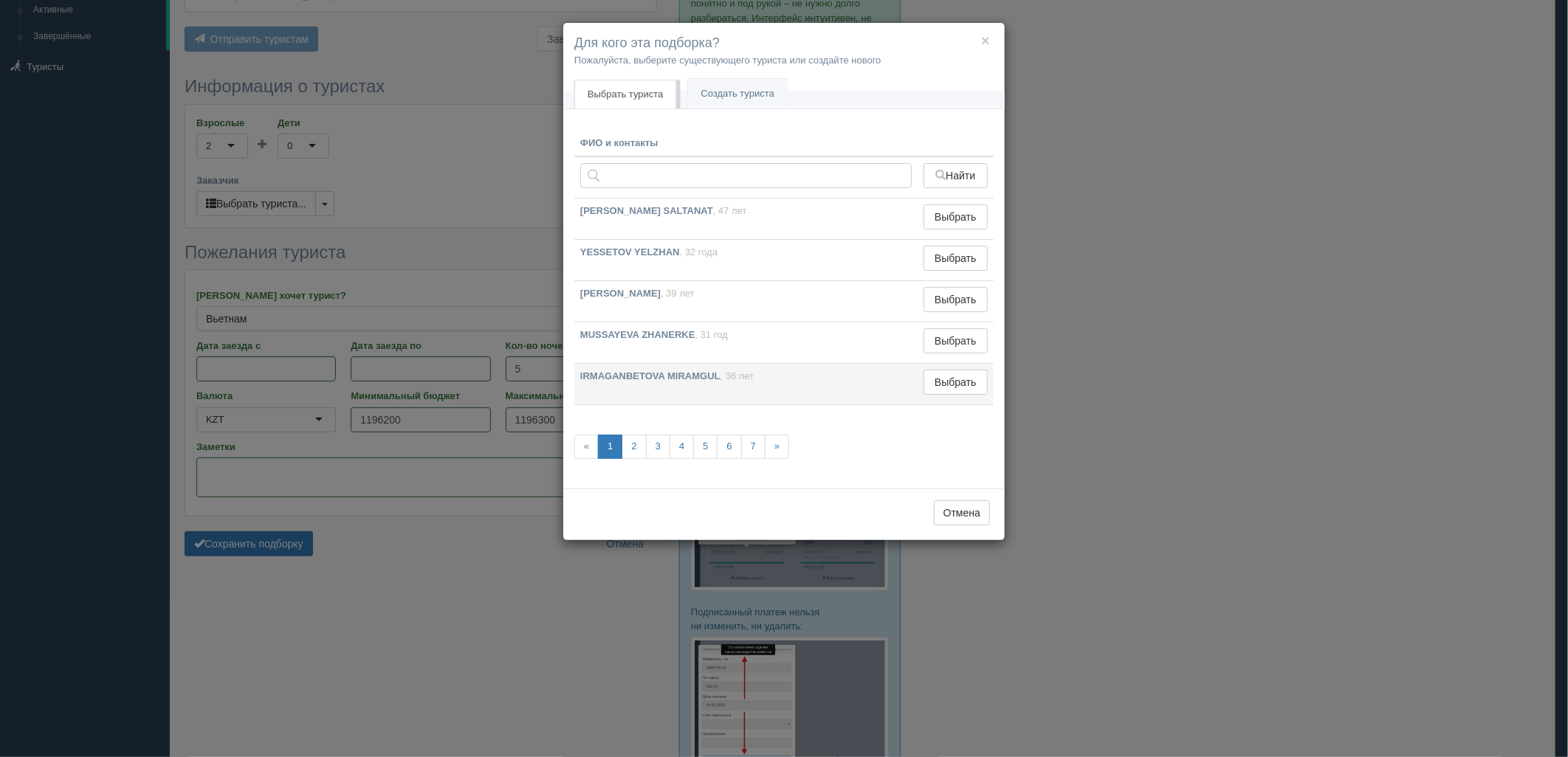
click at [970, 396] on td "Выбрать Выбран" at bounding box center [955, 384] width 76 height 41
click at [969, 387] on button "Выбрать" at bounding box center [956, 382] width 64 height 25
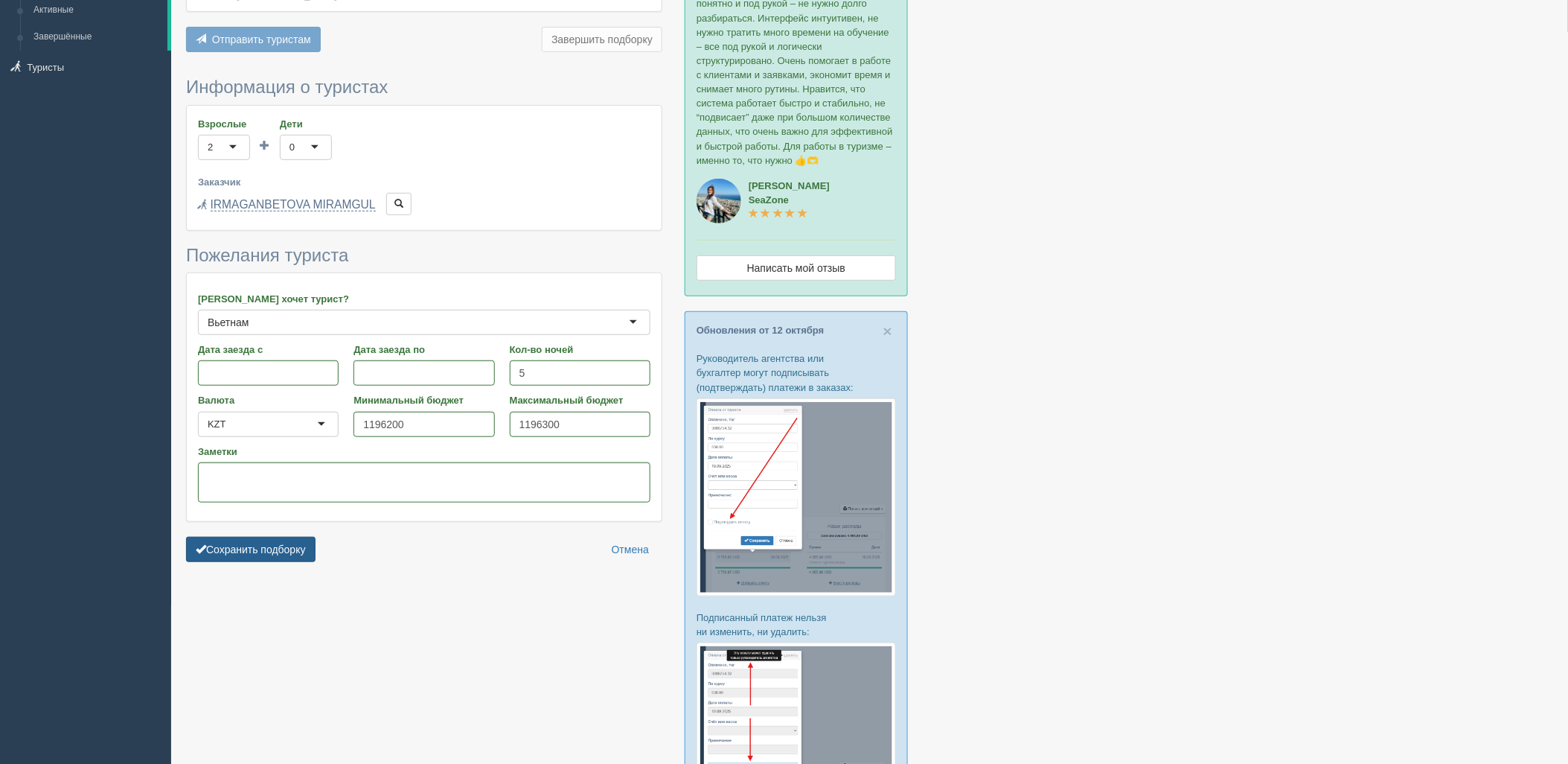
click at [281, 554] on button "Сохранить подборку" at bounding box center [251, 549] width 130 height 25
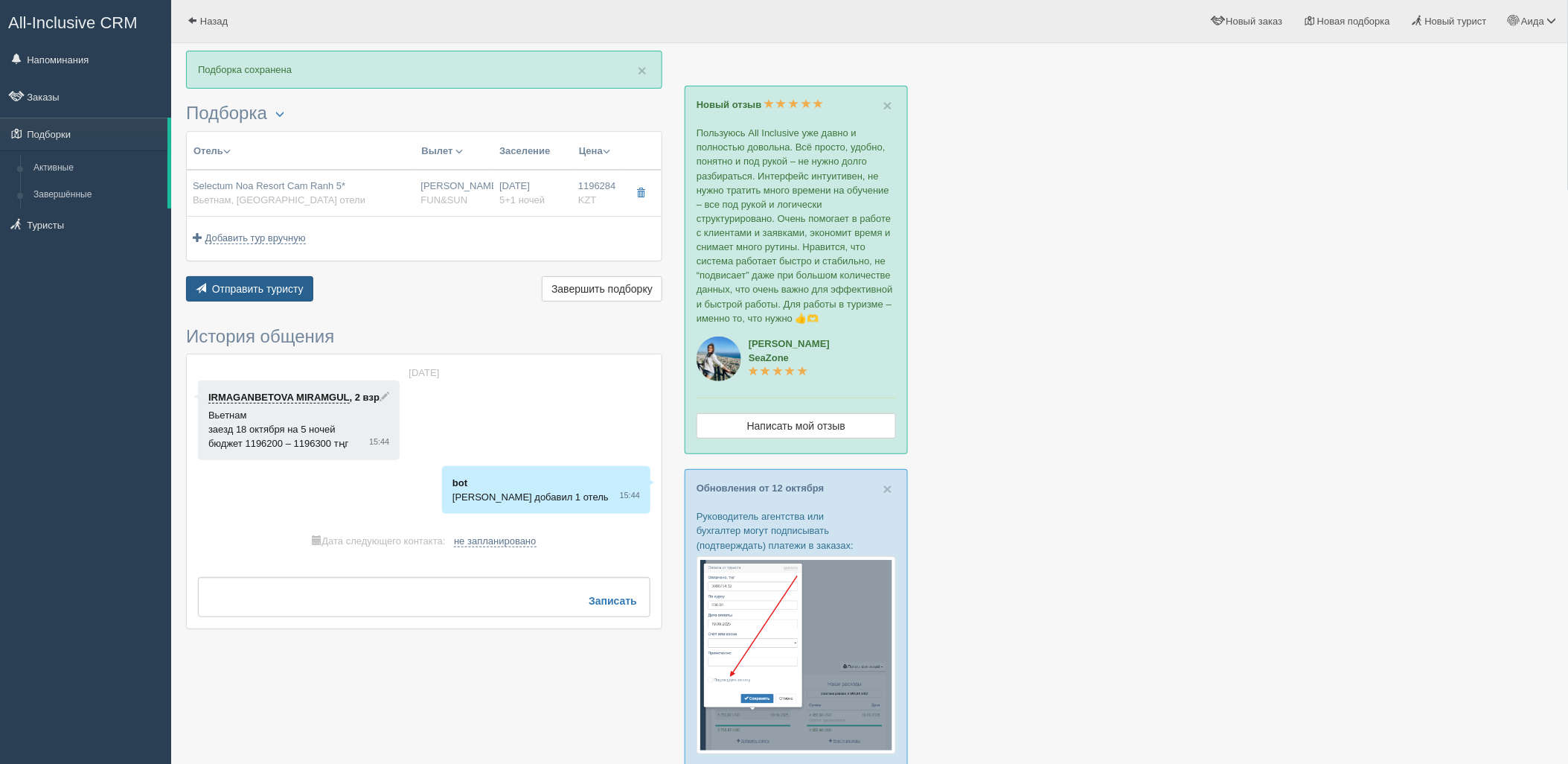
click at [298, 286] on span "Отправить туристу" at bounding box center [258, 288] width 92 height 12
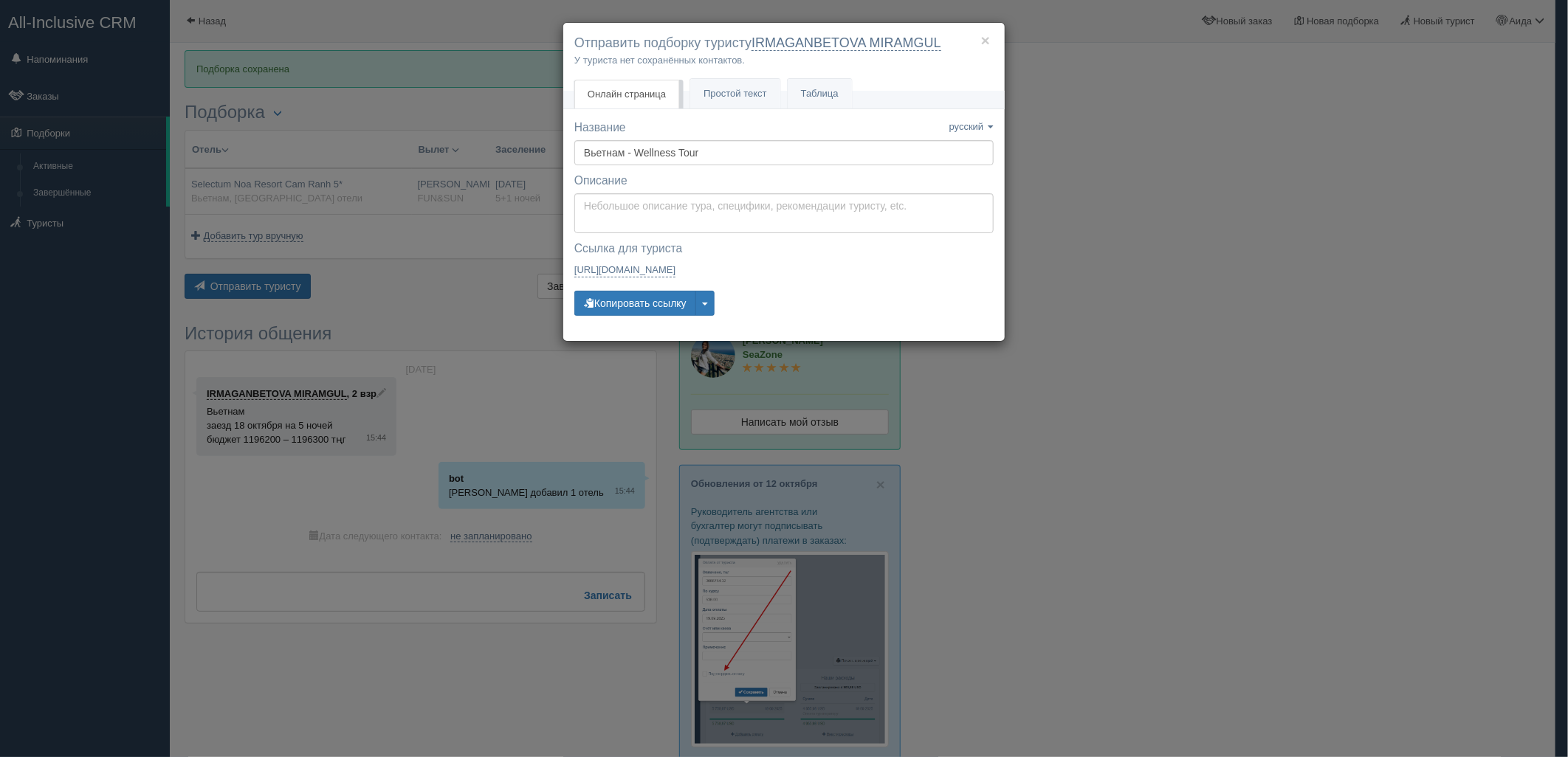
drag, startPoint x: 1177, startPoint y: 253, endPoint x: 763, endPoint y: 259, distance: 414.0
click at [1169, 255] on div "× Отправить подборку туристу IRMAGANBETOVA MIRAMGUL У туриста нет сохранённых к…" at bounding box center [784, 378] width 1568 height 757
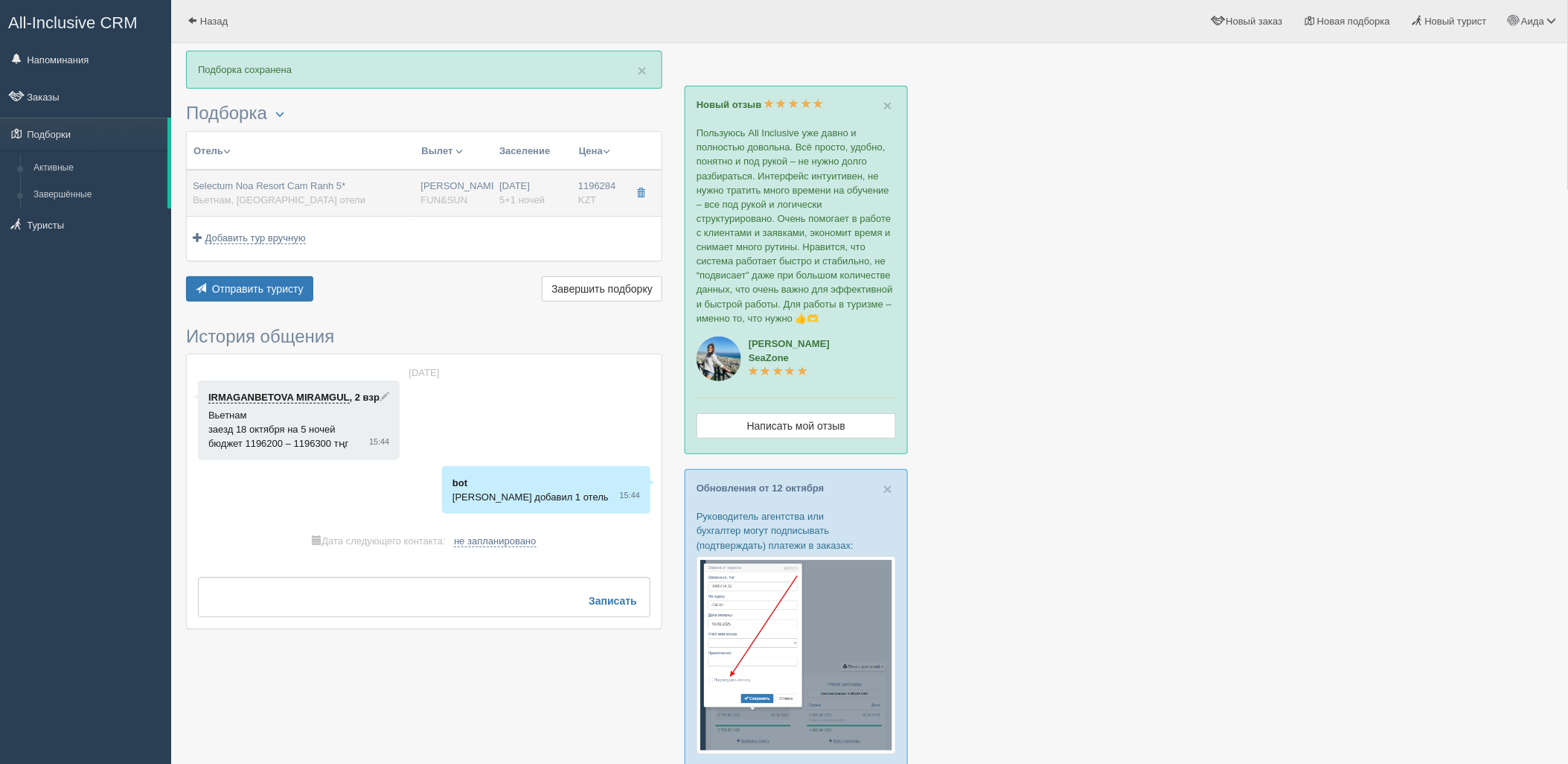
click at [530, 197] on span "5+1 ночей" at bounding box center [522, 200] width 46 height 11
type input "Selectum Noa Resort Cam Ranh 5*"
type input "[URL][DOMAIN_NAME]"
type input "Вьетнам"
type input "КамраньМои отели"
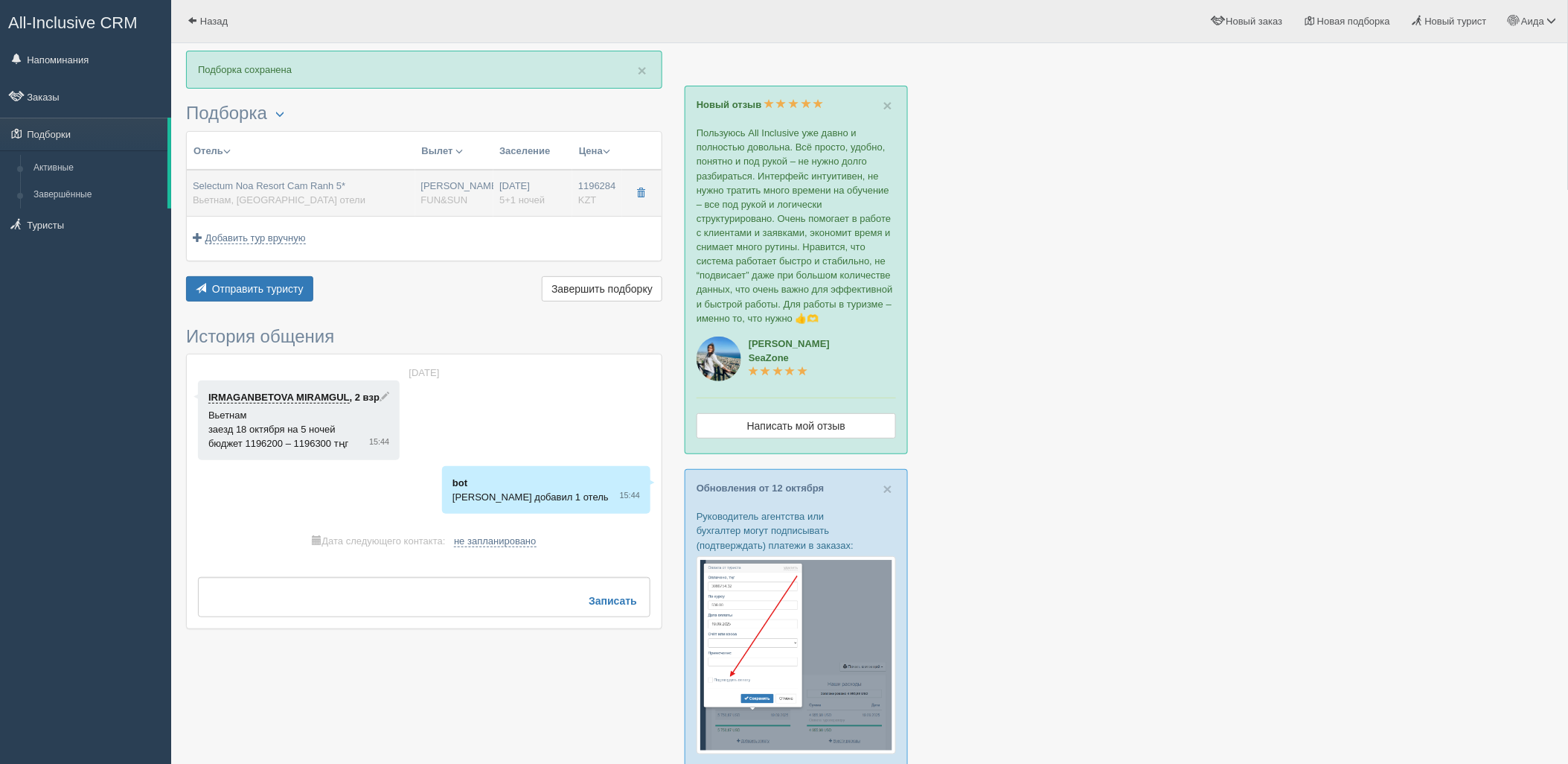
type input "1196284.00"
type input "[PERSON_NAME]"
type input "Нячанг Камрань CXR"
type input "23:00"
type input "09:20"
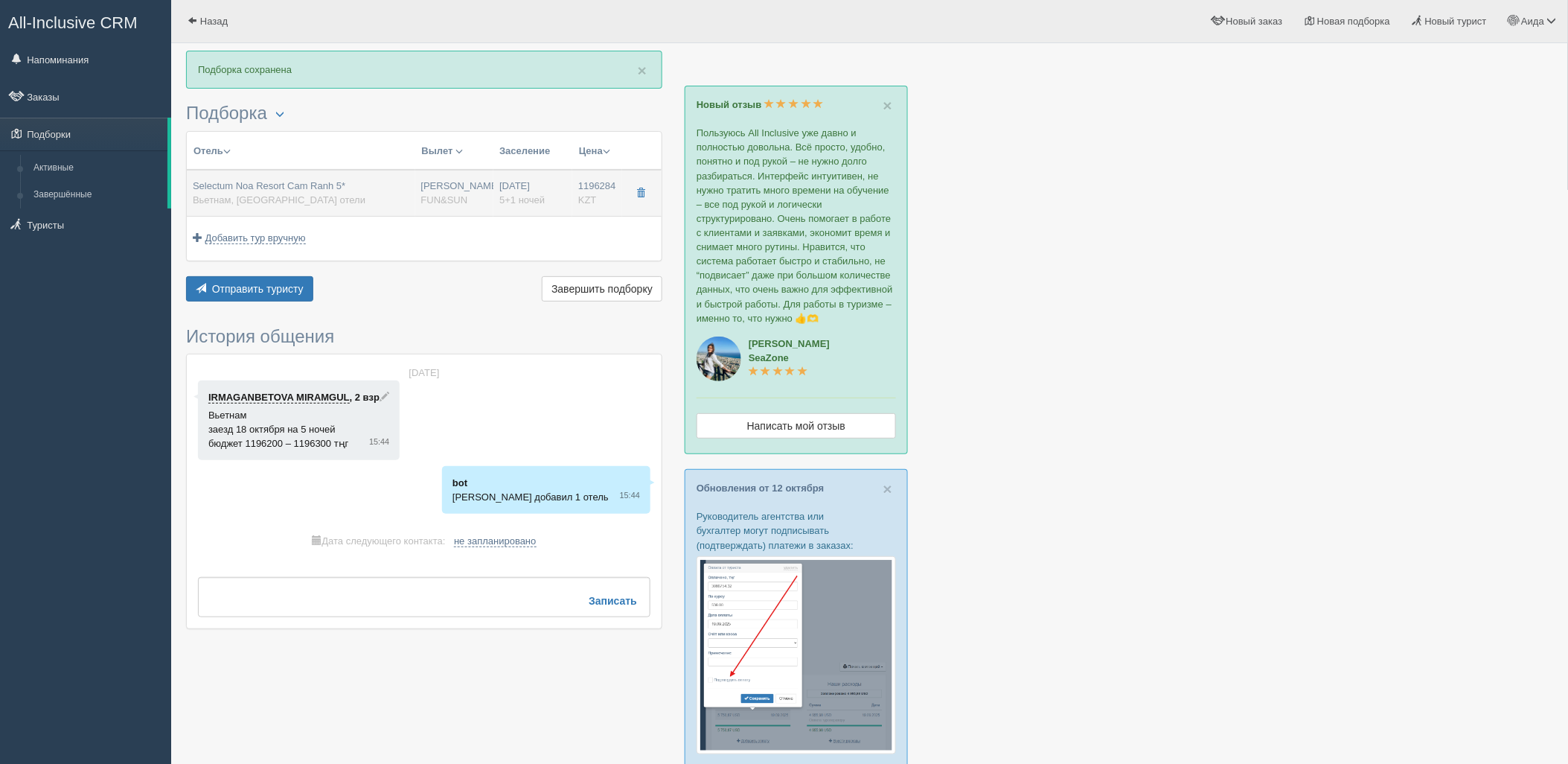
type input "Air Astana"
type input "11:25"
type input "18:35"
type input "5+1"
type input "premier deluxe"
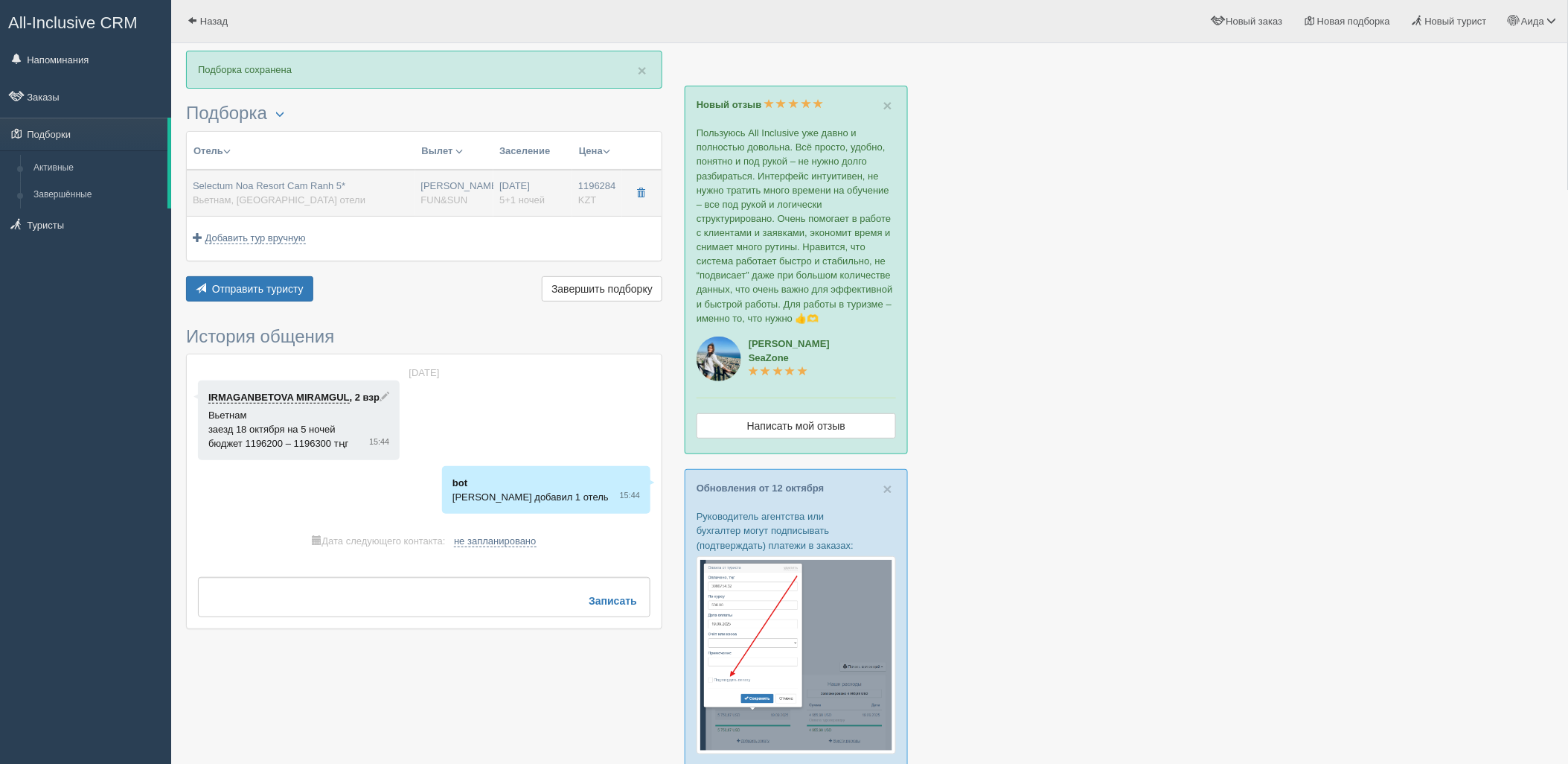
type input "AI - Все Включено"
type input "FUN&SUN"
type input "[URL][DOMAIN_NAME]"
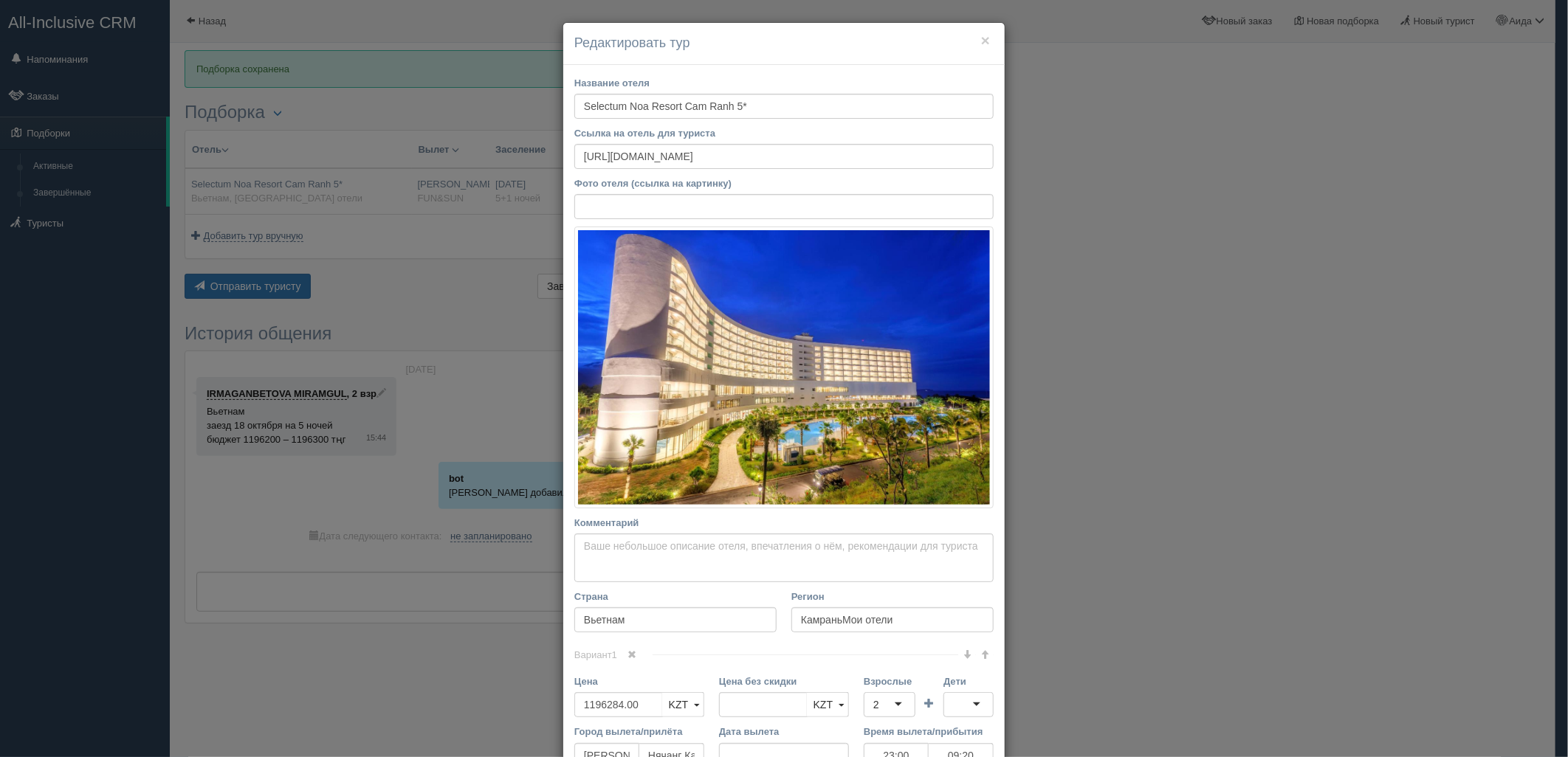
click at [1056, 269] on div "× Редактировать тур Название отеля [GEOGRAPHIC_DATA] Cam Ranh 5* Ссылка на отел…" at bounding box center [784, 378] width 1568 height 757
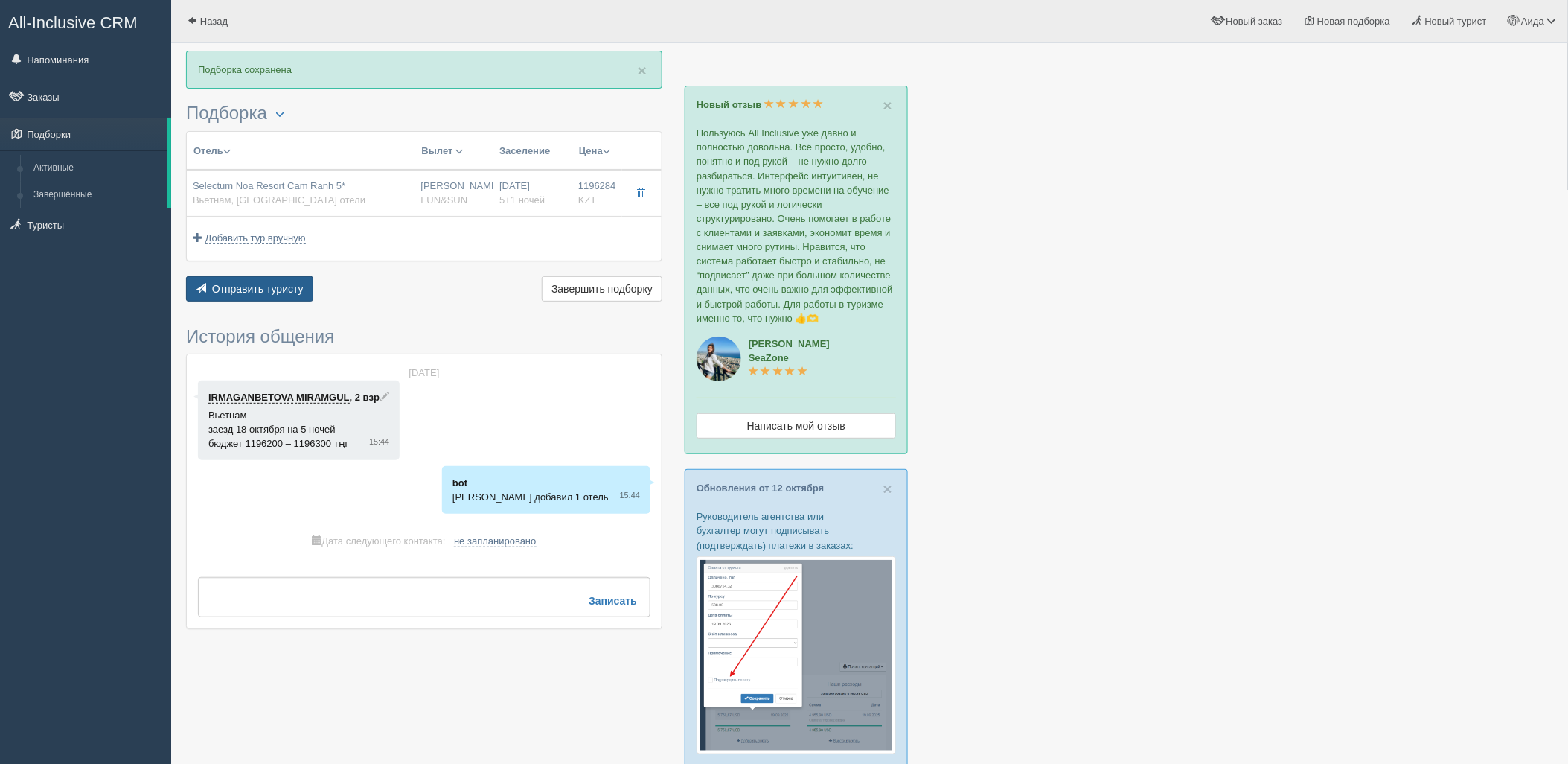
click at [279, 290] on span "Отправить туристу" at bounding box center [258, 288] width 92 height 12
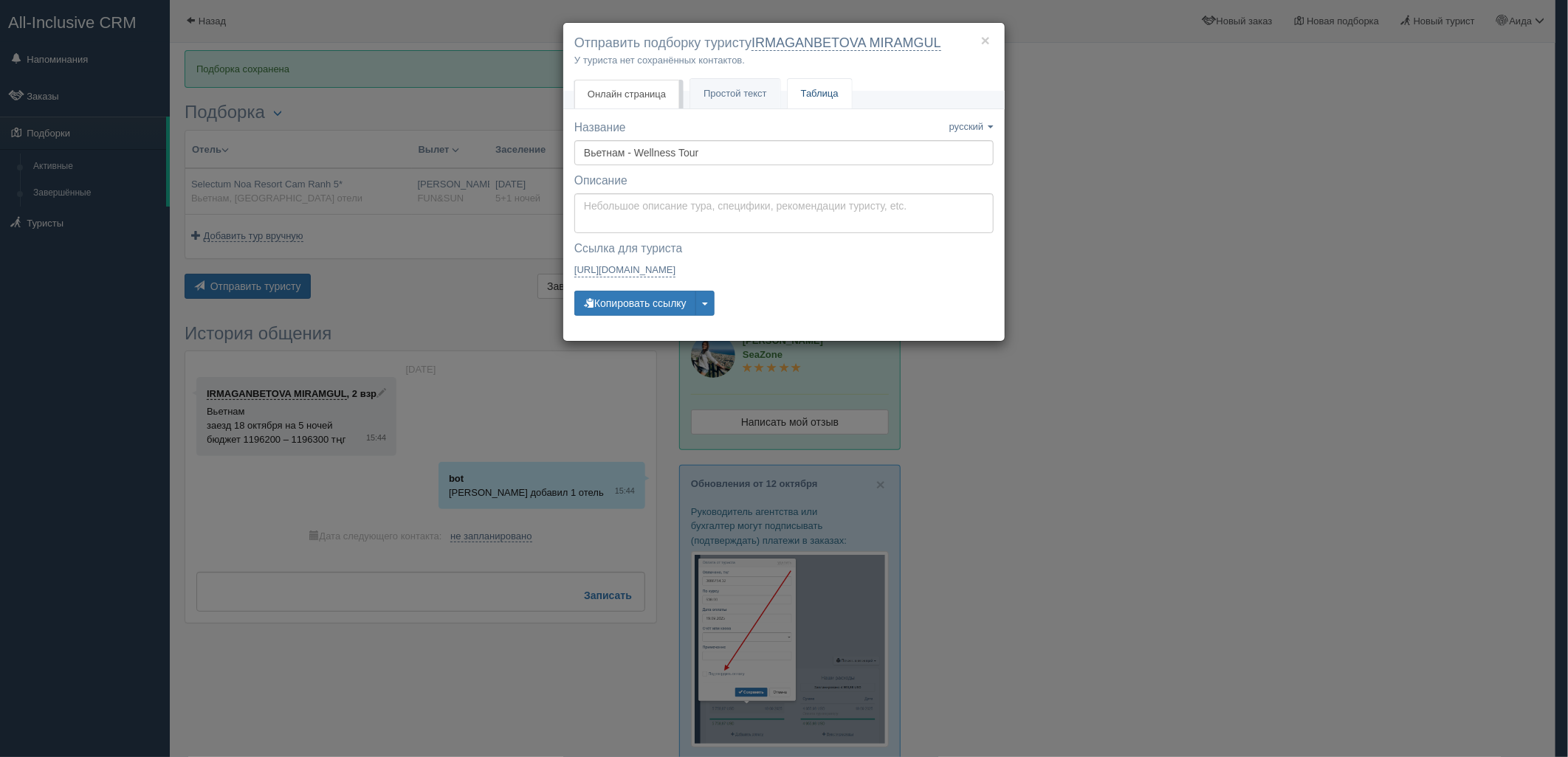
click at [799, 93] on link "Таблица" at bounding box center [820, 94] width 64 height 31
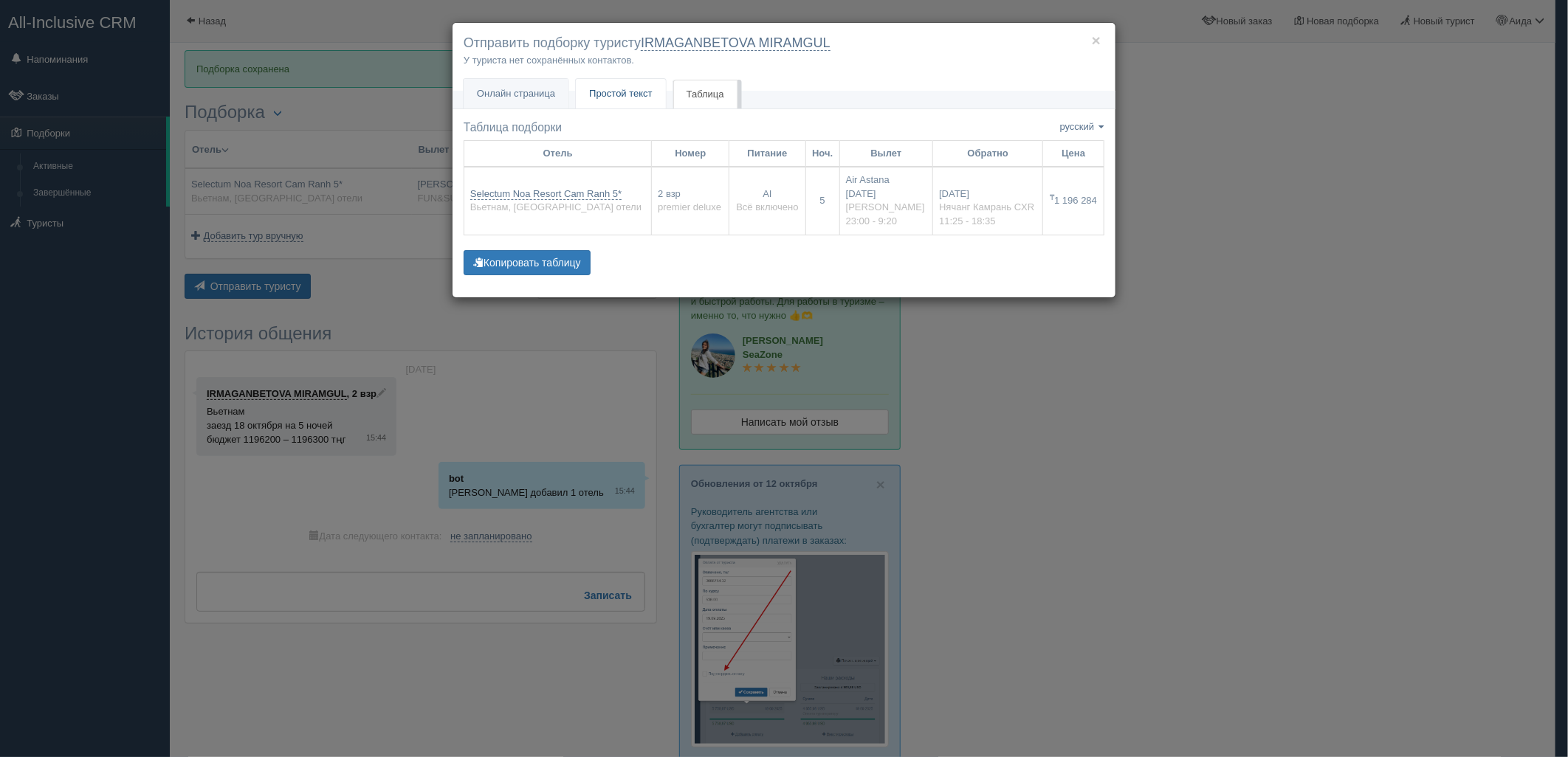
click at [638, 90] on span "Простой текст" at bounding box center [620, 93] width 64 height 11
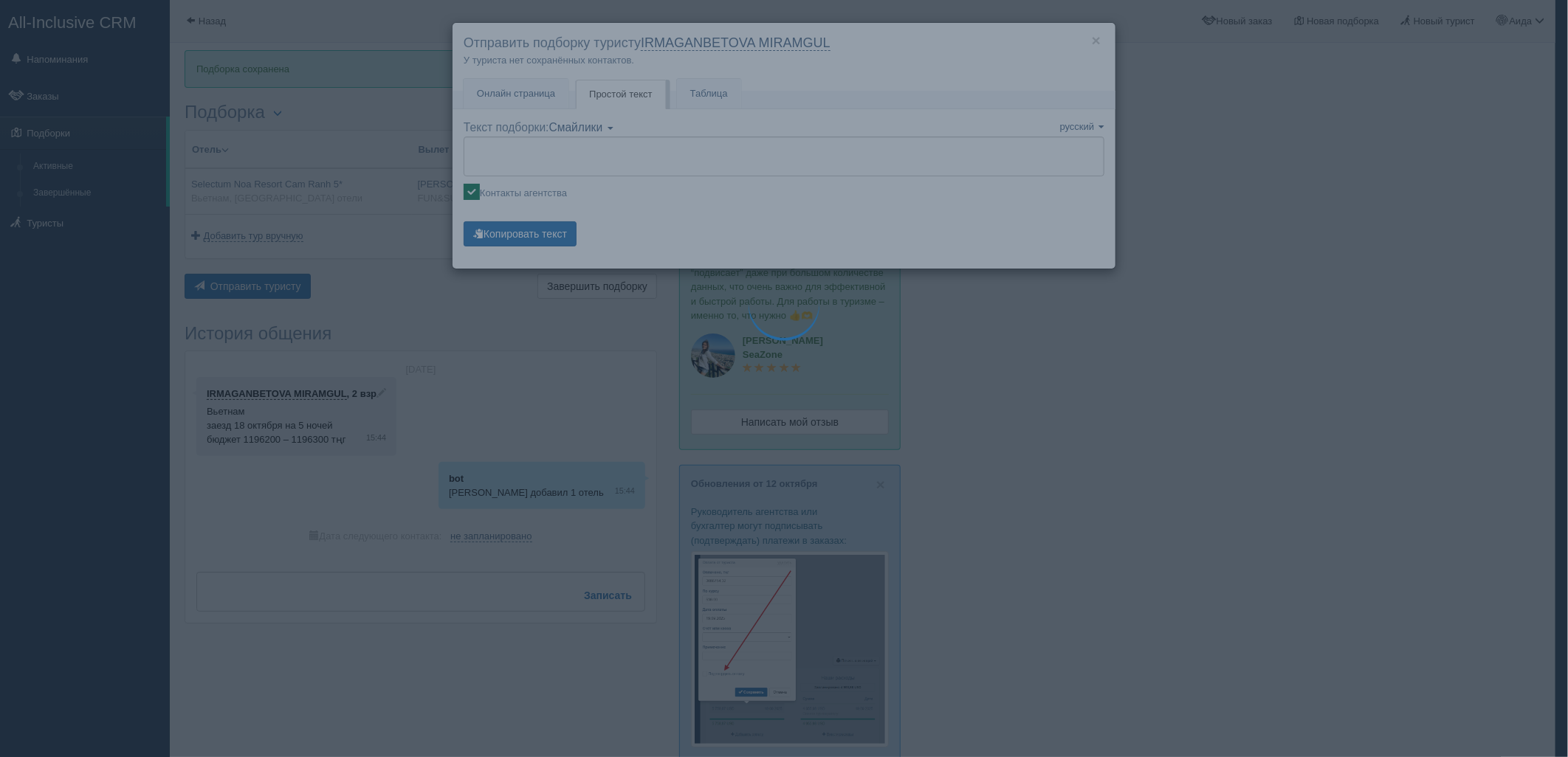
type textarea "🌞 Loremi dolo! Sitametcon Adi elitseddoei temporinc utlabore: 🌎 Etdolor, Magnaa…"
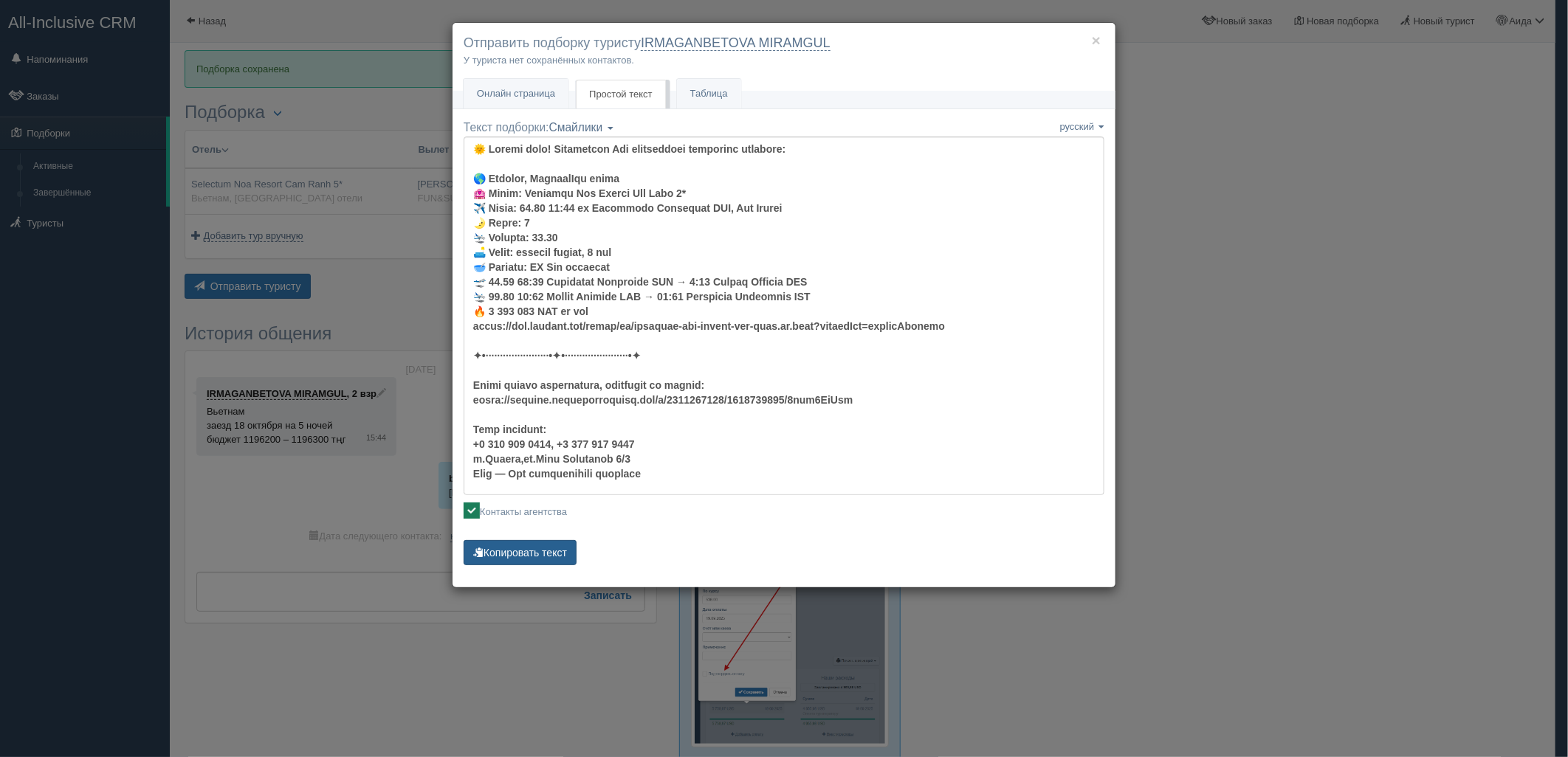
click at [556, 547] on button "Копировать текст" at bounding box center [520, 553] width 113 height 25
